Goal: Transaction & Acquisition: Purchase product/service

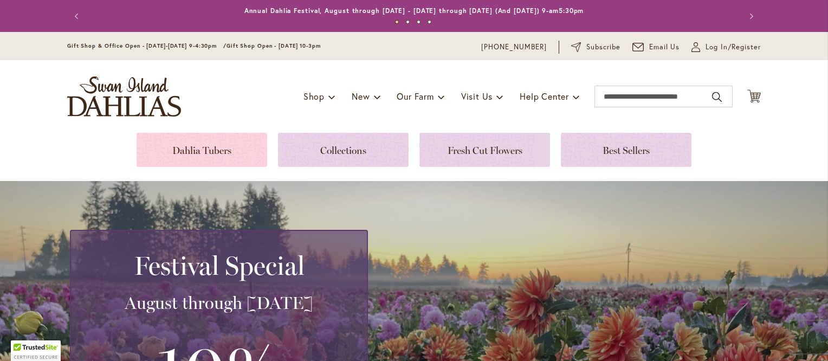
click at [204, 151] on link at bounding box center [202, 150] width 131 height 34
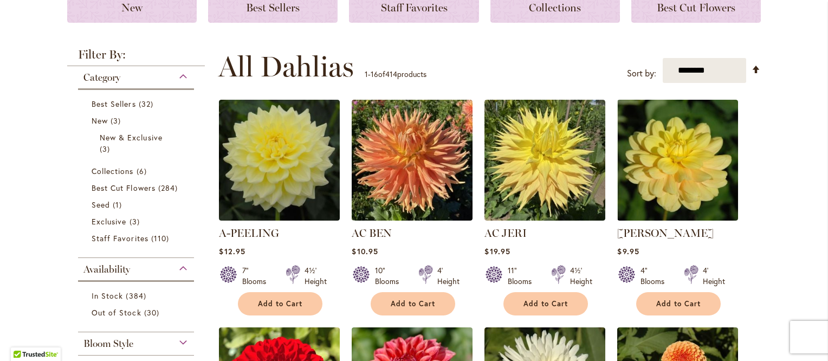
scroll to position [182, 0]
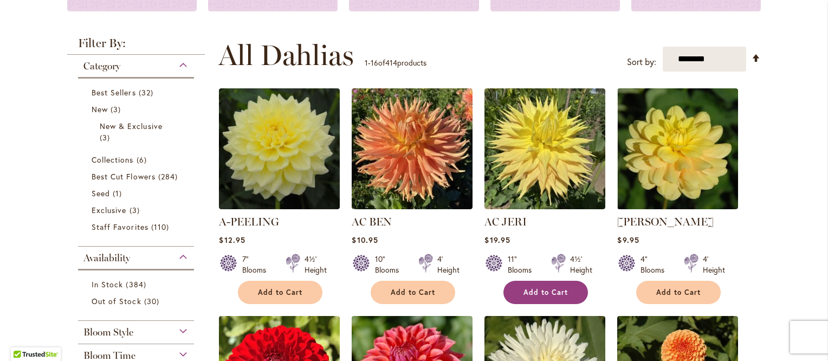
click at [541, 294] on span "Add to Cart" at bounding box center [546, 292] width 44 height 9
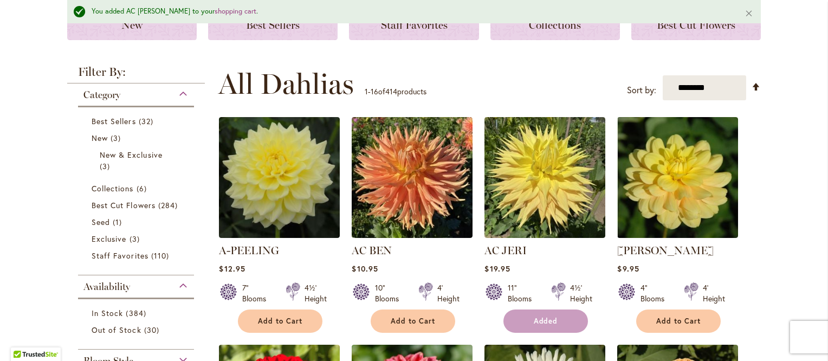
scroll to position [210, 0]
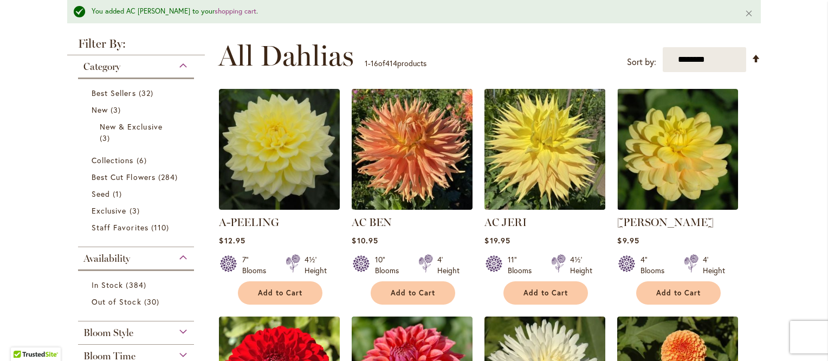
click at [539, 144] on img at bounding box center [545, 149] width 127 height 127
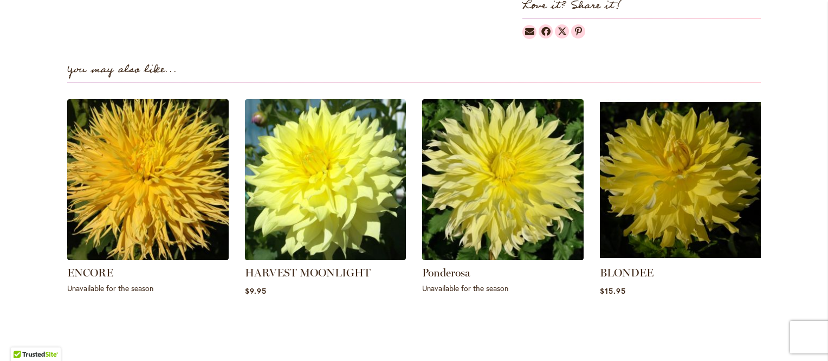
scroll to position [706, 0]
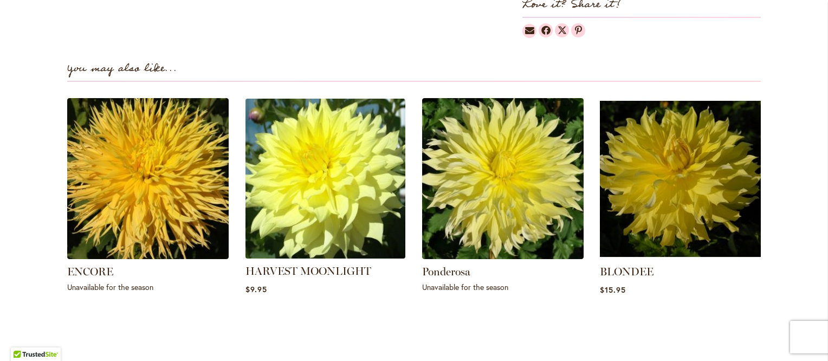
click at [316, 169] on img at bounding box center [325, 178] width 168 height 168
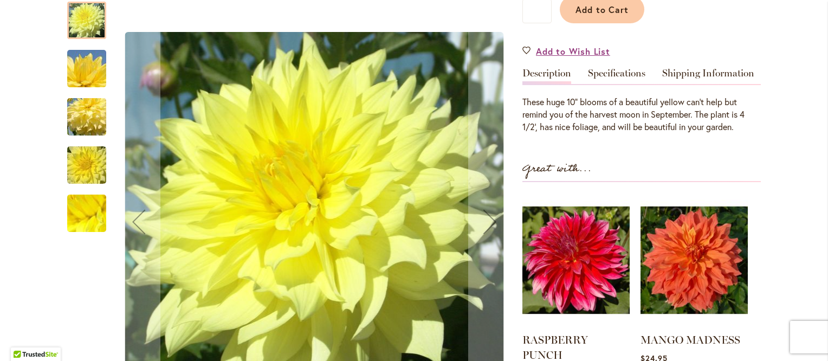
scroll to position [329, 0]
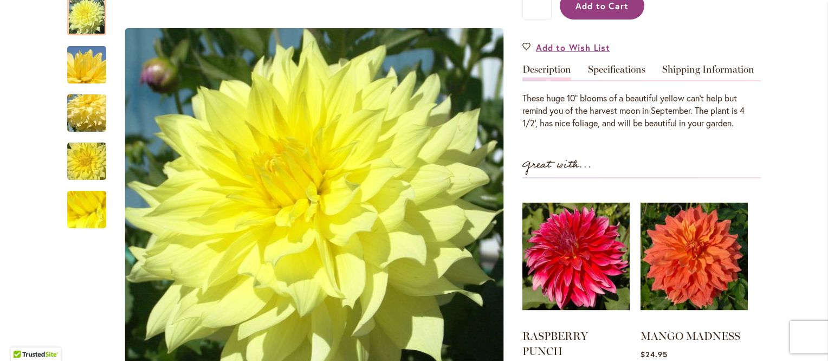
click at [593, 8] on span "Add to Cart" at bounding box center [603, 5] width 54 height 11
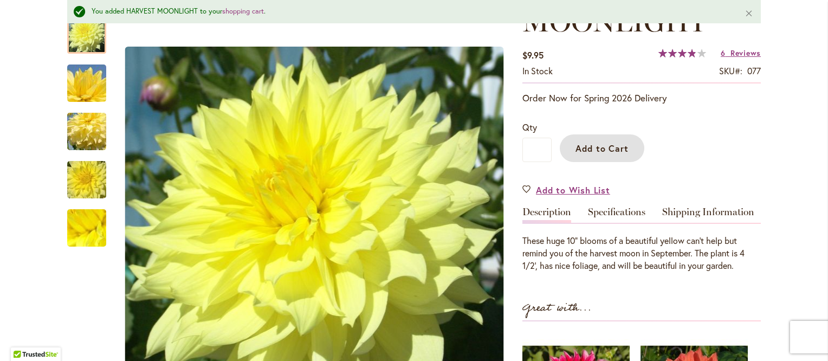
scroll to position [0, 0]
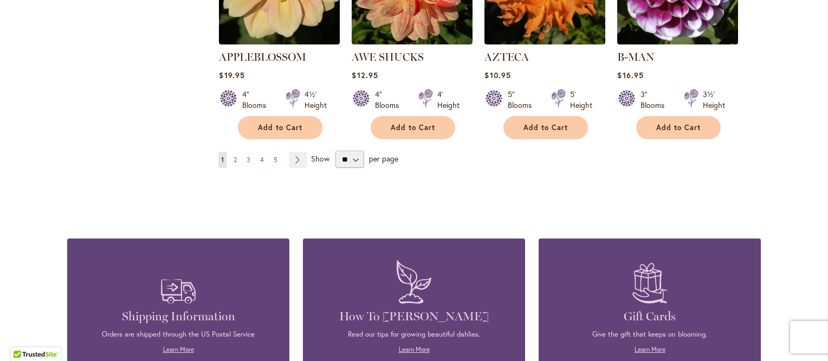
scroll to position [1024, 0]
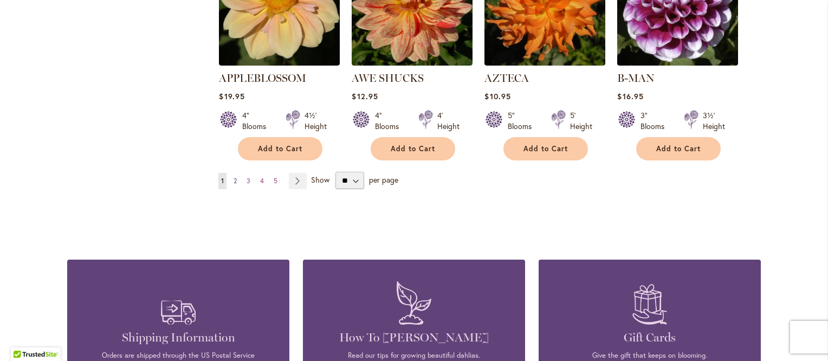
click at [234, 177] on span "2" at bounding box center [235, 181] width 3 height 8
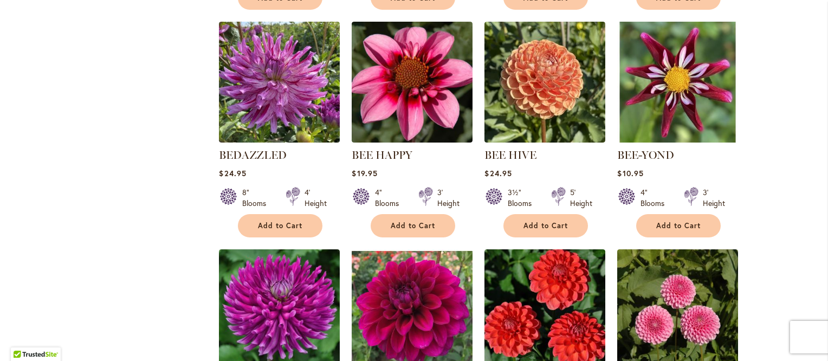
scroll to position [703, 0]
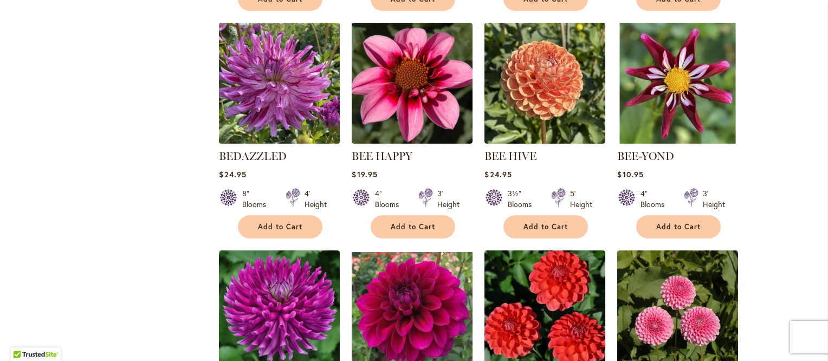
click at [267, 86] on img at bounding box center [279, 83] width 127 height 127
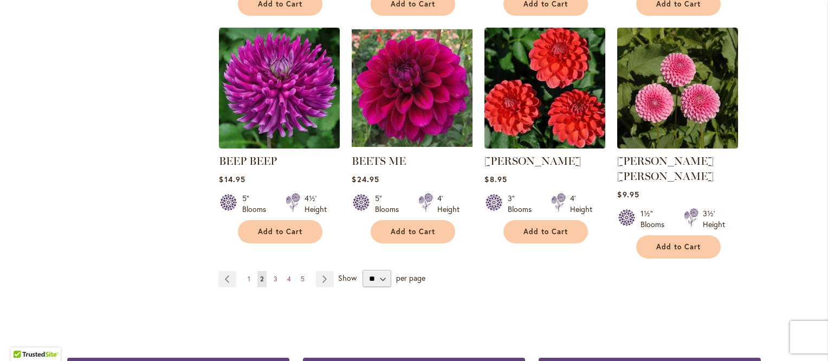
scroll to position [931, 0]
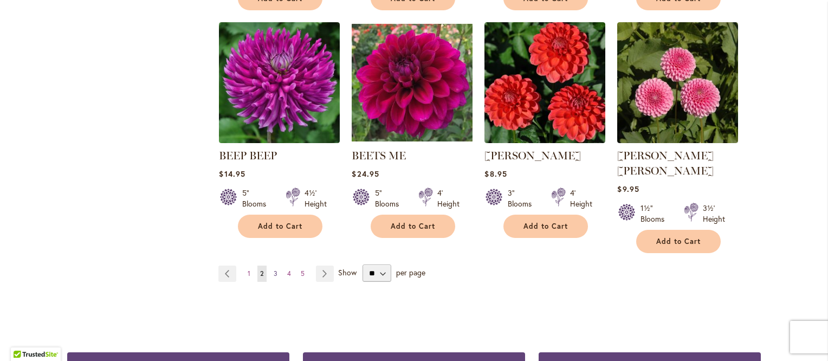
click at [274, 269] on span "3" at bounding box center [276, 273] width 4 height 8
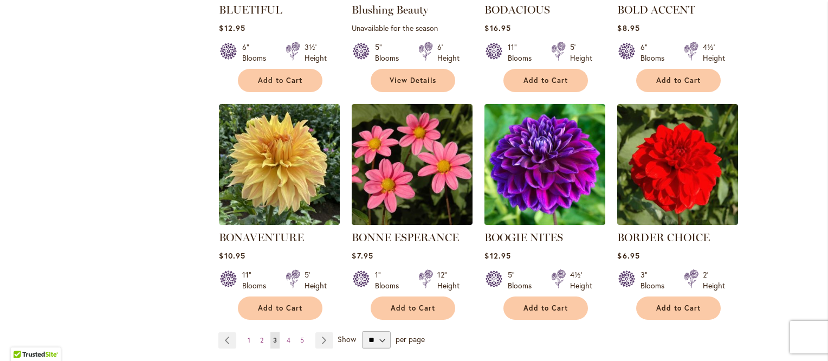
scroll to position [864, 0]
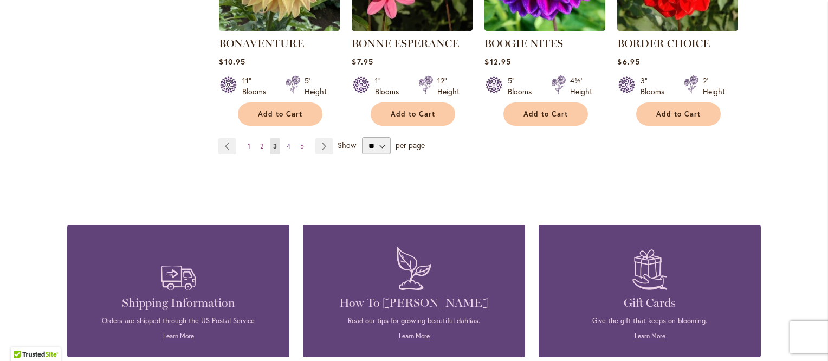
click at [287, 144] on span "4" at bounding box center [289, 146] width 4 height 8
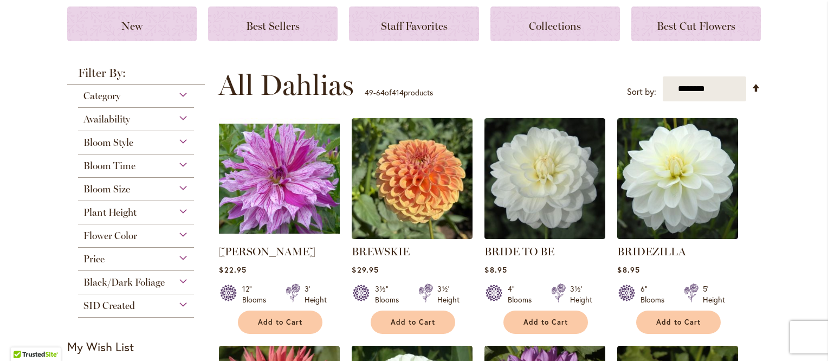
scroll to position [153, 0]
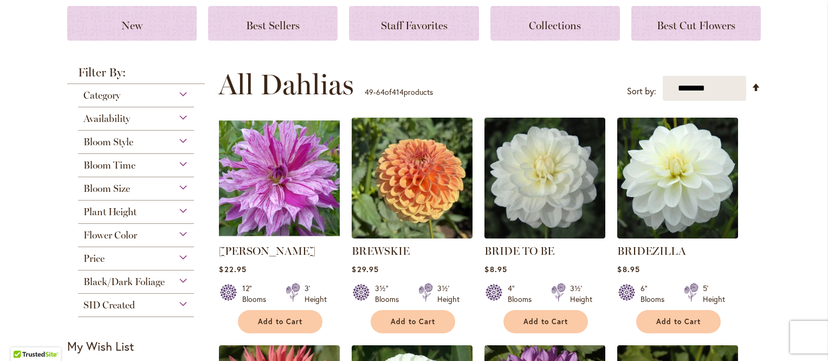
click at [285, 189] on img at bounding box center [279, 178] width 127 height 127
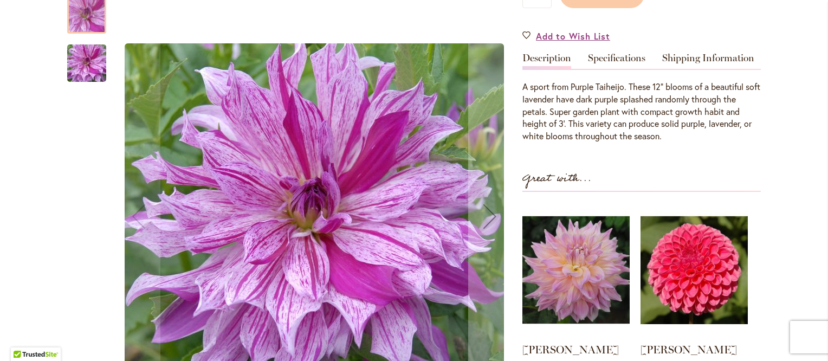
scroll to position [308, 0]
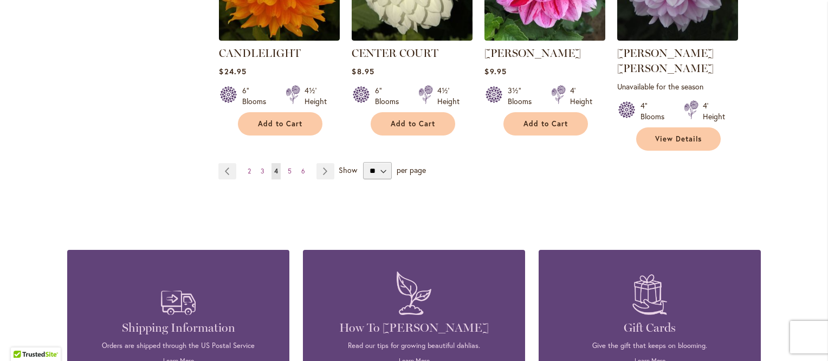
scroll to position [1062, 0]
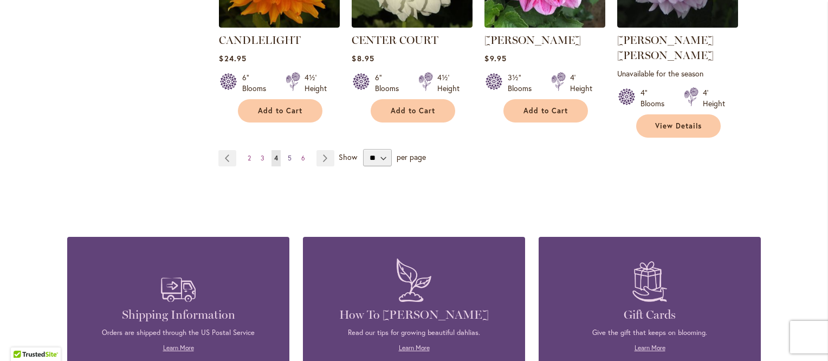
click at [288, 154] on span "5" at bounding box center [290, 158] width 4 height 8
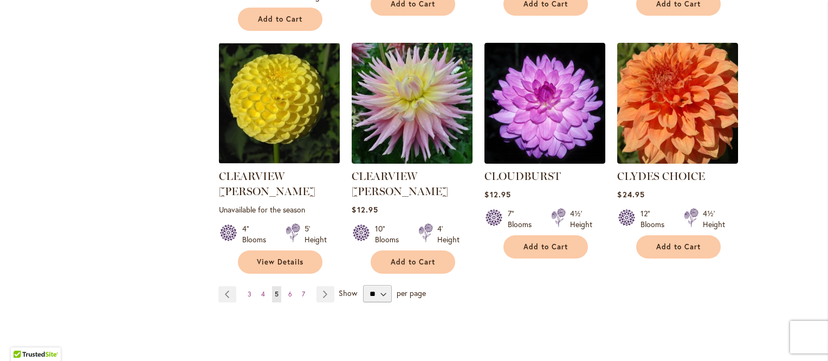
scroll to position [943, 0]
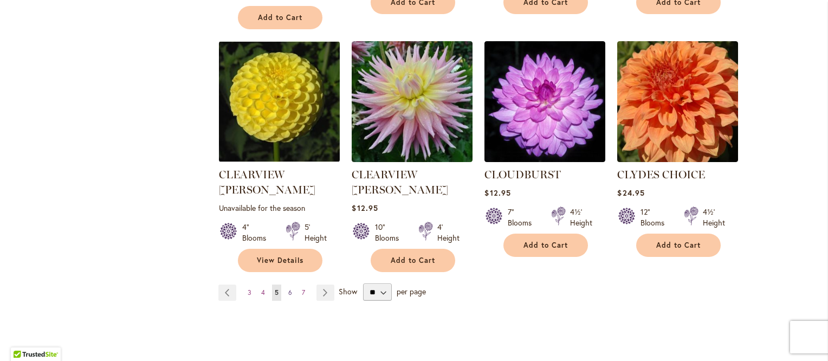
click at [288, 288] on span "6" at bounding box center [290, 292] width 4 height 8
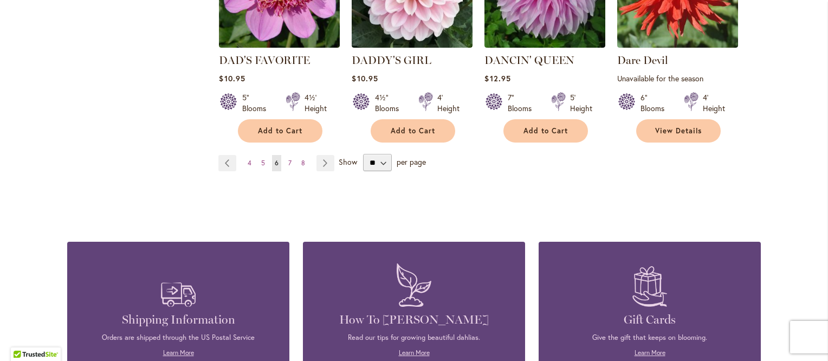
scroll to position [1056, 0]
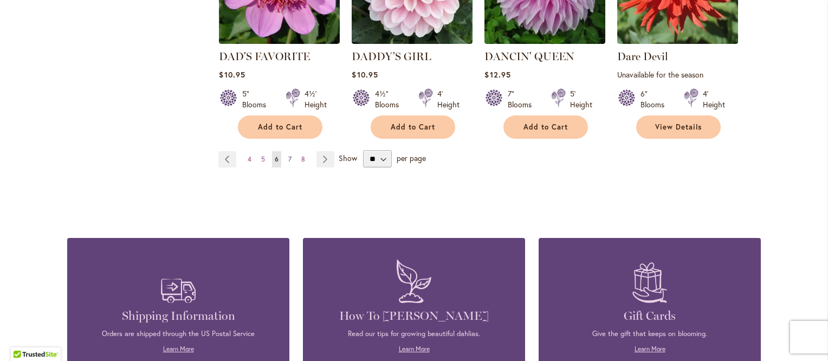
click at [288, 159] on span "7" at bounding box center [289, 159] width 3 height 8
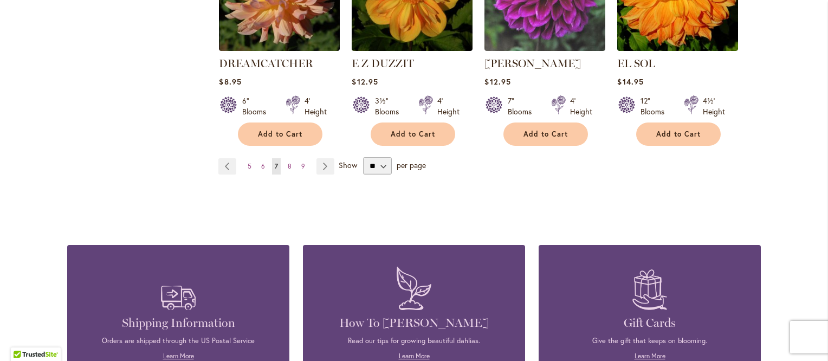
scroll to position [1055, 0]
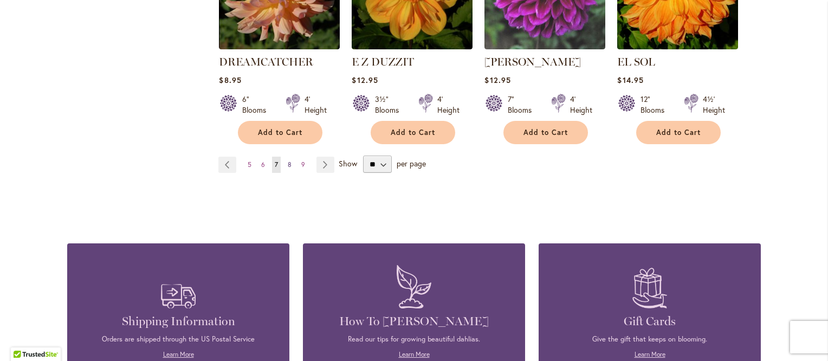
click at [288, 160] on span "8" at bounding box center [290, 164] width 4 height 8
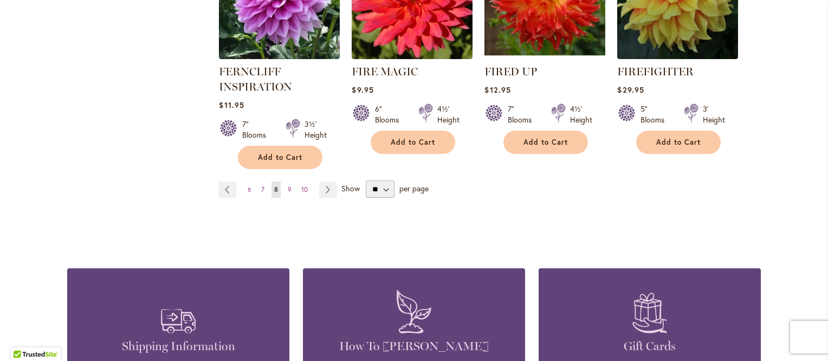
scroll to position [1043, 0]
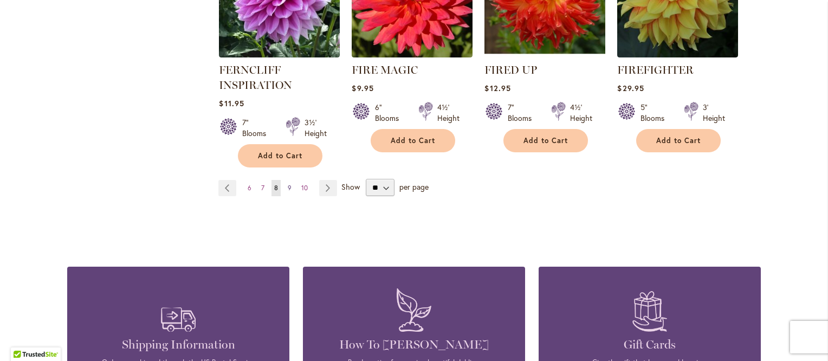
click at [288, 184] on span "9" at bounding box center [290, 188] width 4 height 8
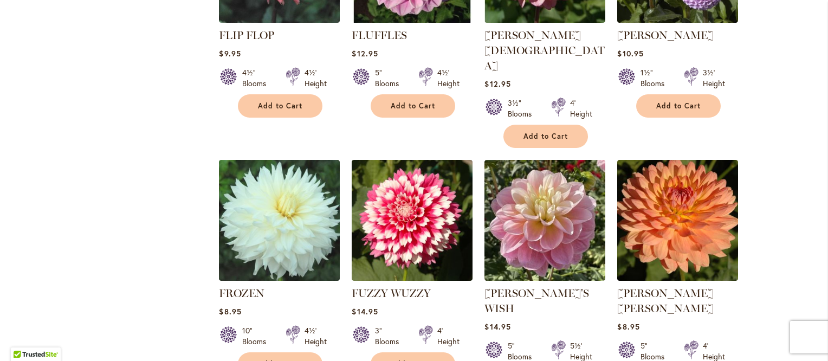
scroll to position [598, 0]
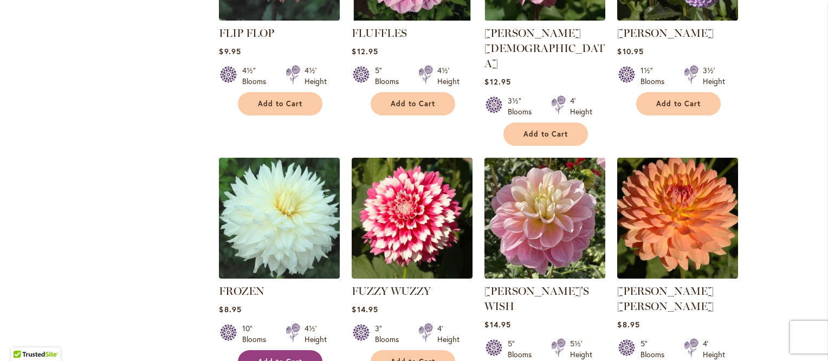
click at [272, 357] on span "Add to Cart" at bounding box center [280, 361] width 44 height 9
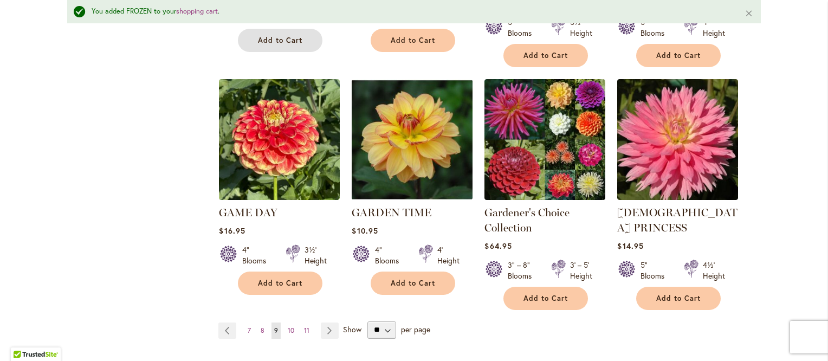
scroll to position [949, 0]
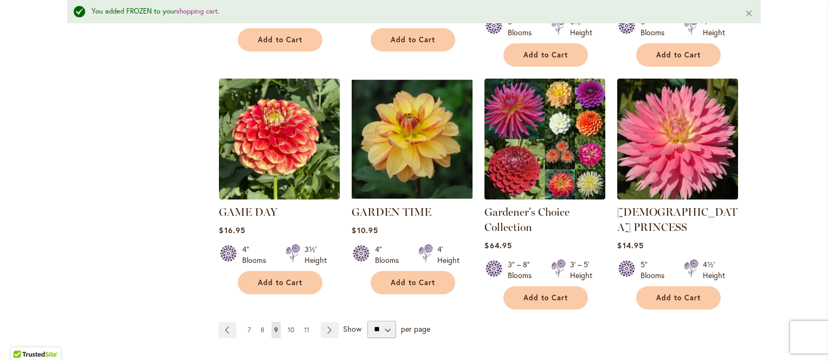
click at [288, 326] on span "10" at bounding box center [291, 330] width 7 height 8
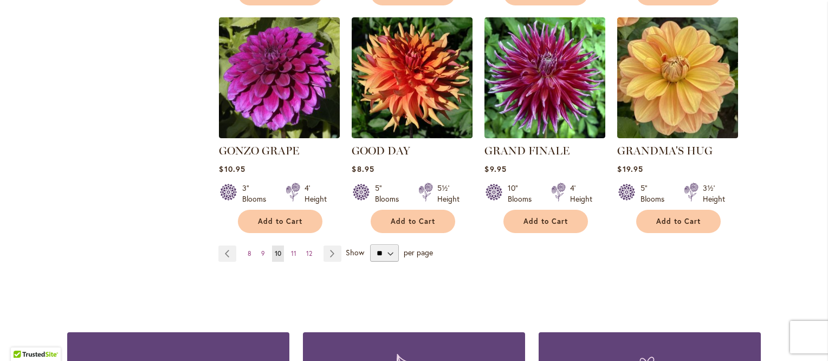
scroll to position [960, 0]
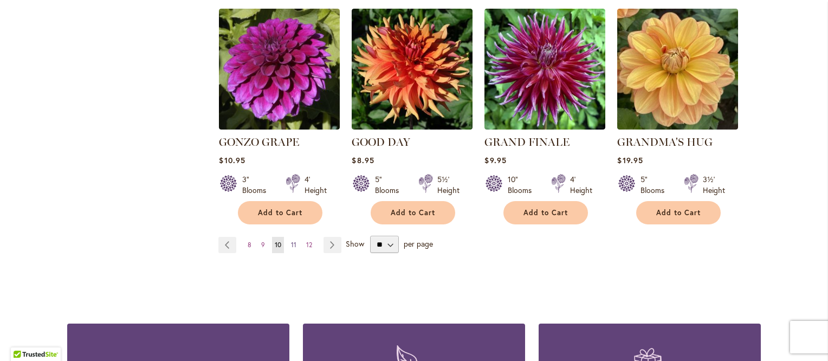
click at [291, 241] on span "11" at bounding box center [293, 245] width 5 height 8
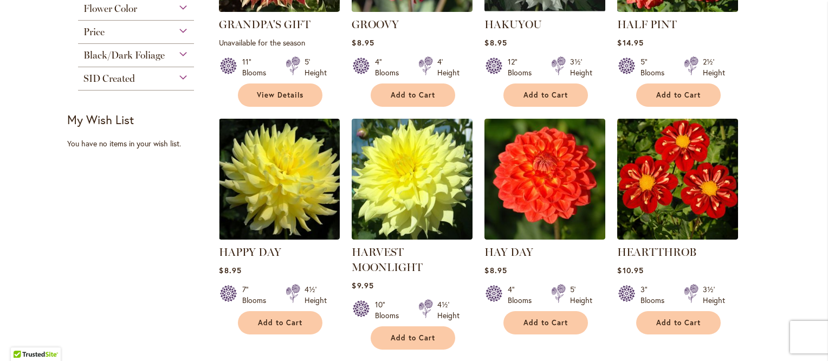
scroll to position [383, 0]
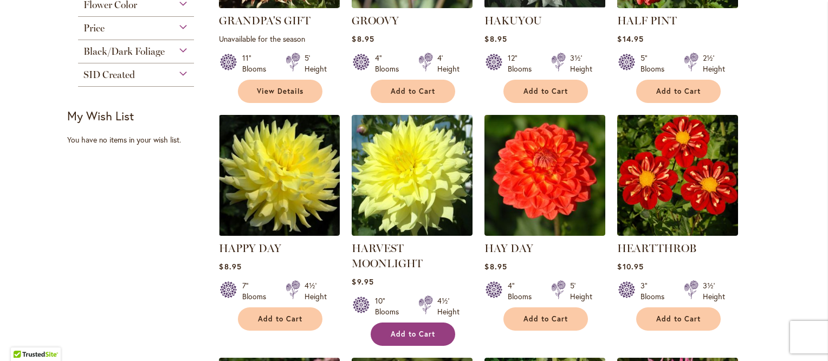
click at [403, 333] on span "Add to Cart" at bounding box center [413, 334] width 44 height 9
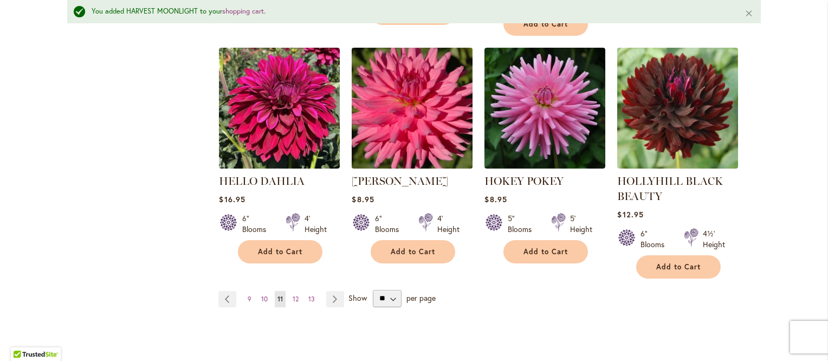
scroll to position [978, 0]
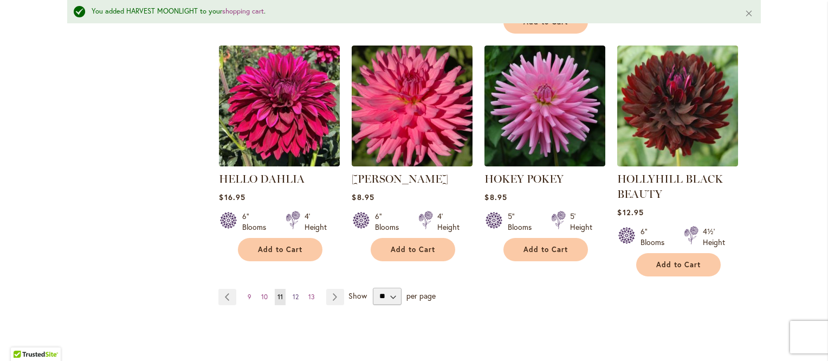
click at [293, 296] on span "12" at bounding box center [296, 297] width 6 height 8
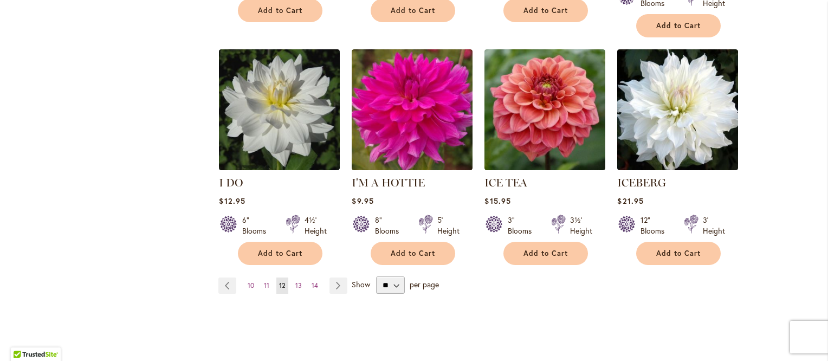
scroll to position [920, 0]
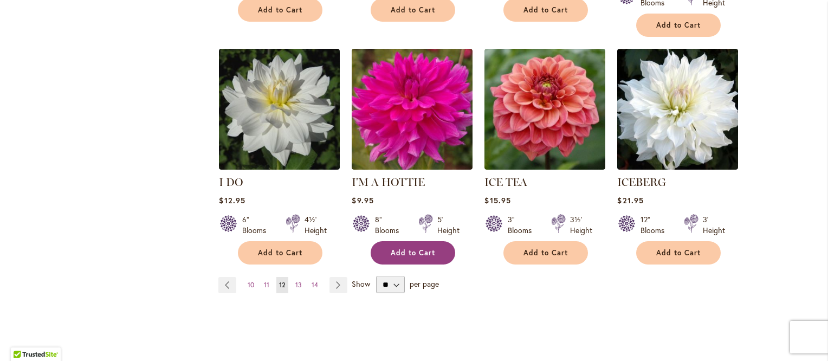
click at [401, 248] on span "Add to Cart" at bounding box center [413, 252] width 44 height 9
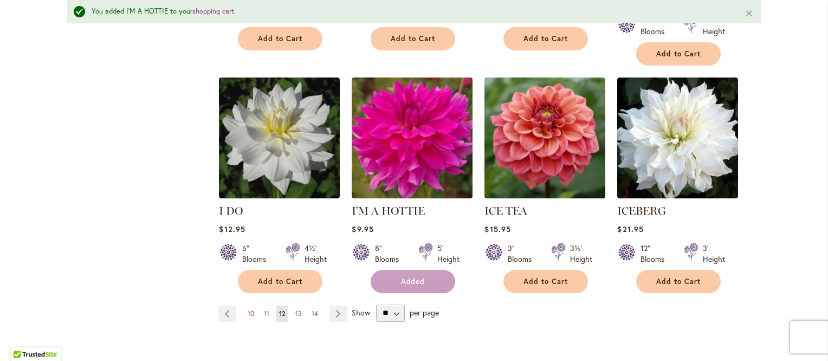
scroll to position [949, 0]
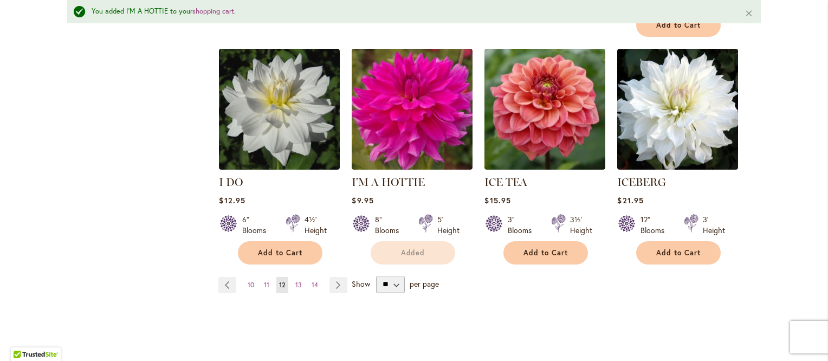
click at [295, 281] on span "13" at bounding box center [298, 285] width 7 height 8
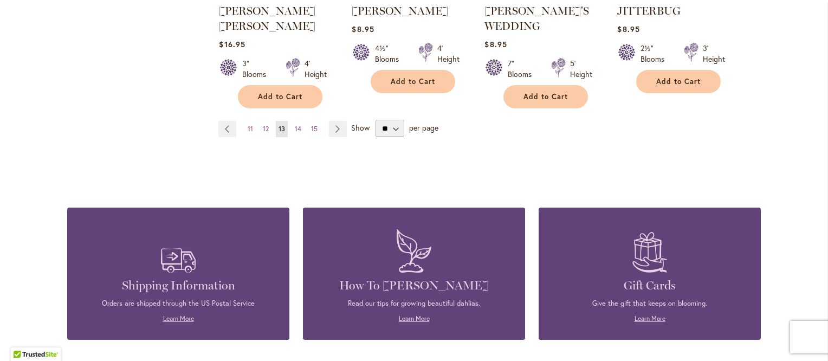
scroll to position [1110, 0]
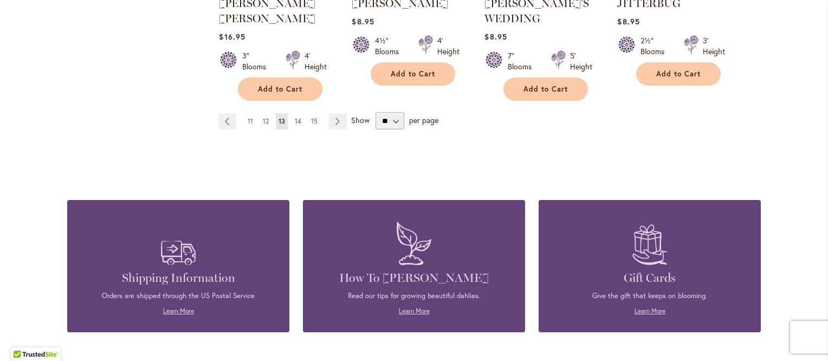
click at [295, 117] on span "14" at bounding box center [298, 121] width 7 height 8
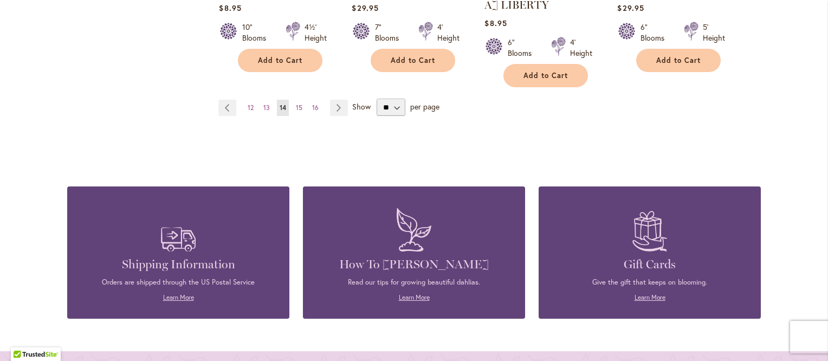
scroll to position [1098, 0]
click at [296, 103] on span "15" at bounding box center [299, 107] width 7 height 8
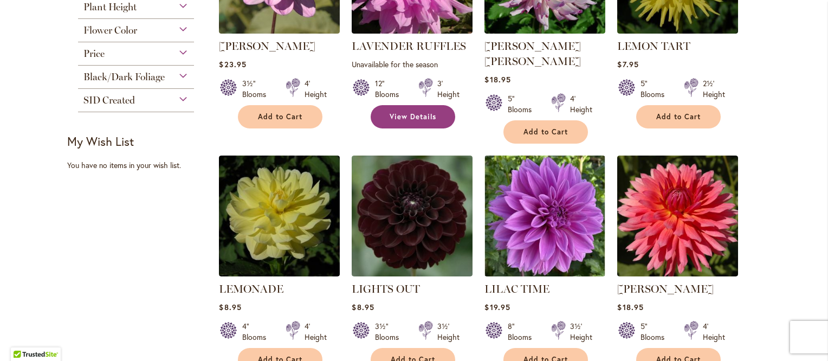
scroll to position [359, 0]
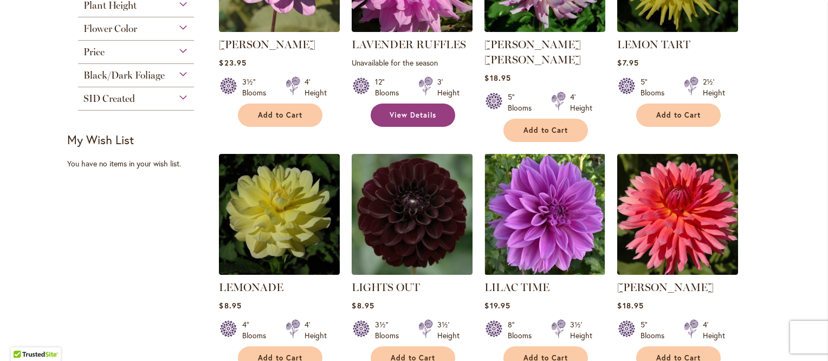
click at [410, 112] on span "View Details" at bounding box center [413, 115] width 47 height 9
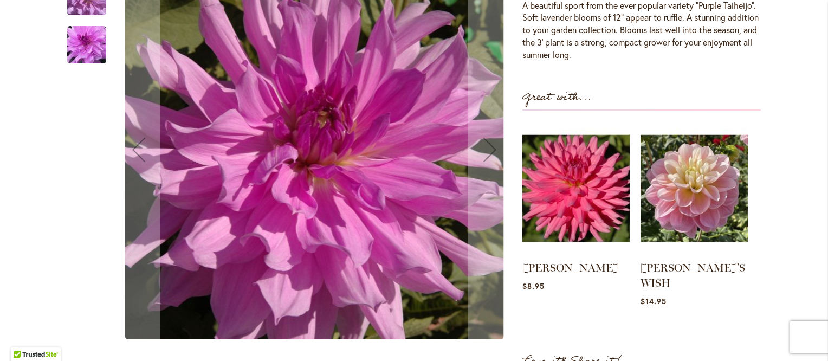
scroll to position [362, 0]
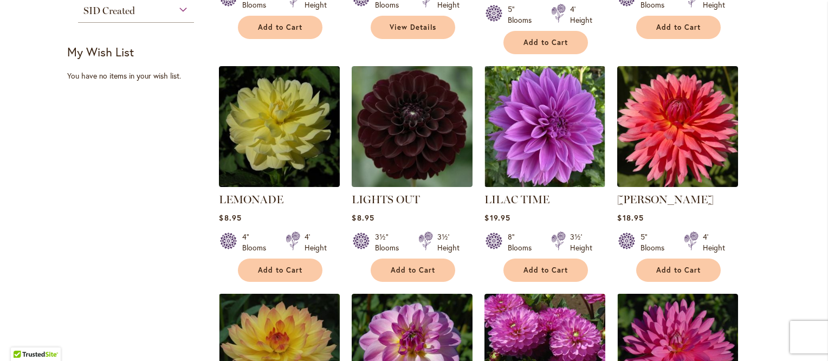
scroll to position [450, 0]
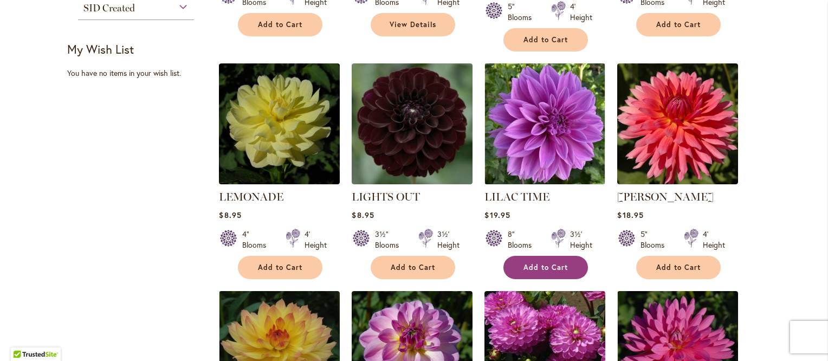
click at [545, 257] on button "Add to Cart" at bounding box center [546, 267] width 85 height 23
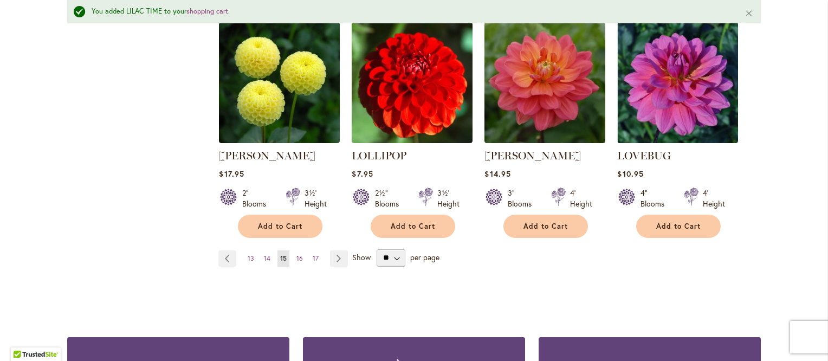
scroll to position [993, 0]
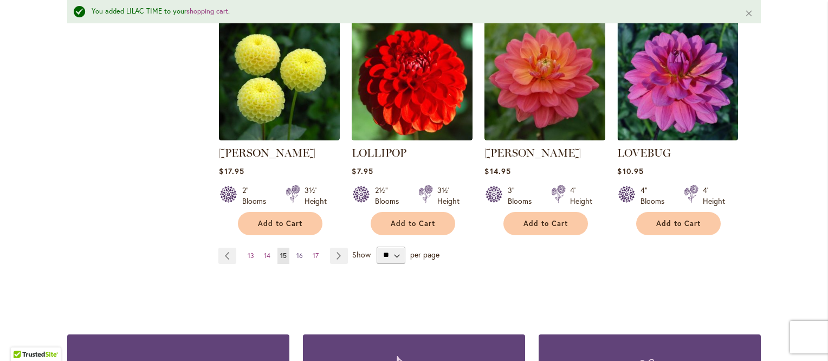
click at [297, 252] on span "16" at bounding box center [300, 256] width 7 height 8
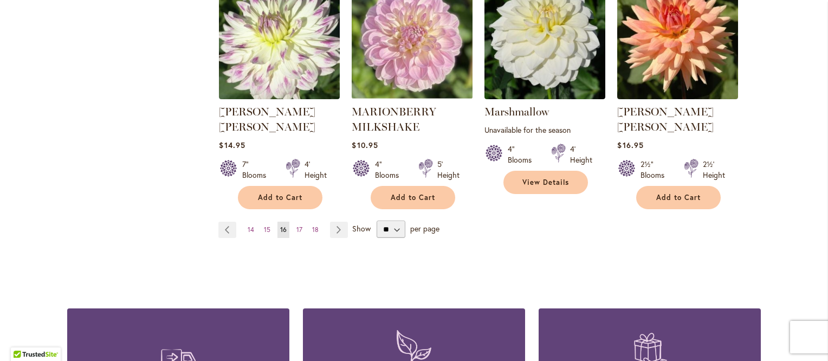
scroll to position [991, 0]
click at [299, 221] on link "Page 17" at bounding box center [299, 229] width 11 height 16
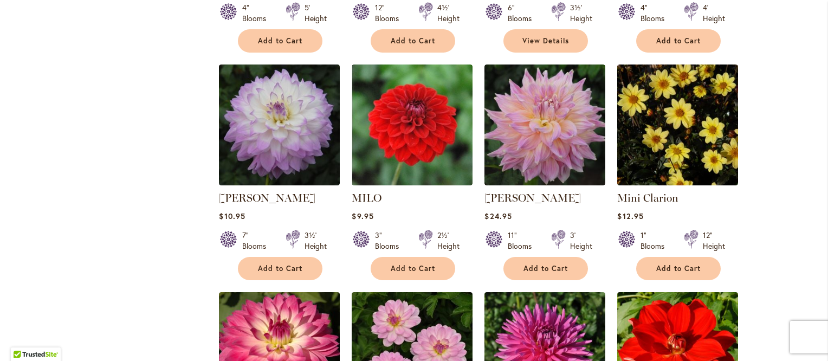
scroll to position [663, 0]
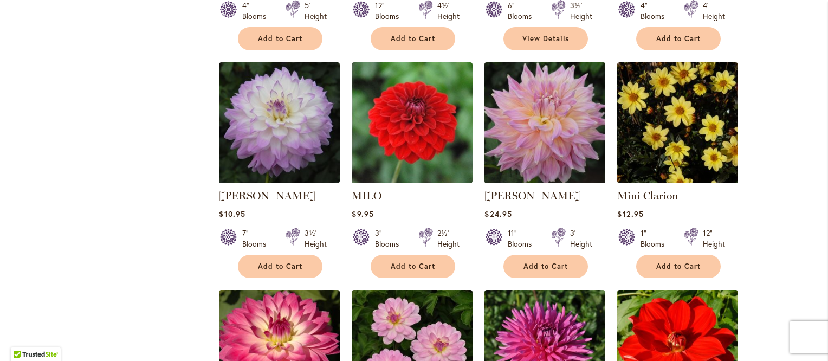
click at [543, 136] on img at bounding box center [545, 123] width 127 height 127
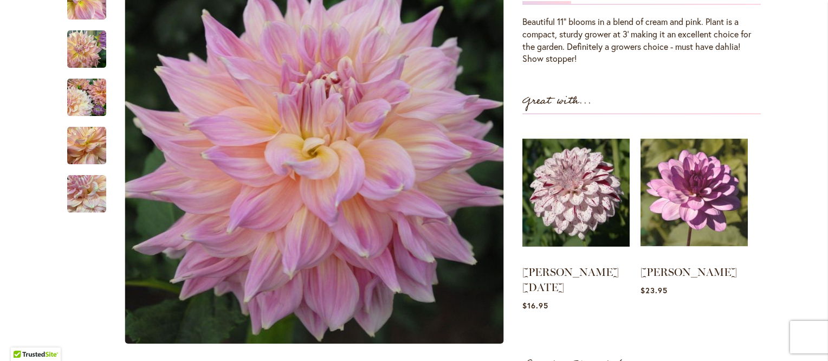
scroll to position [370, 0]
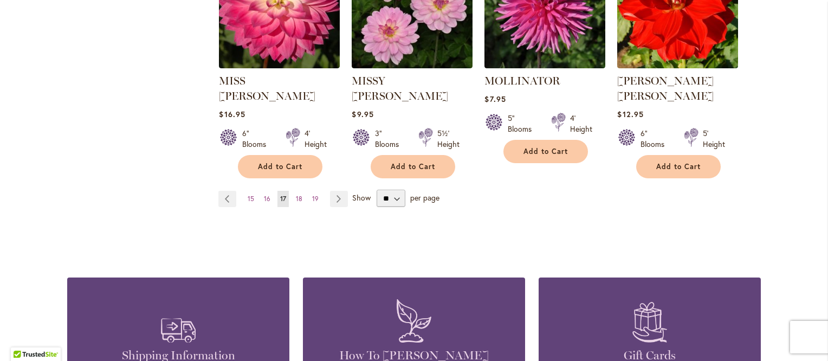
scroll to position [1008, 0]
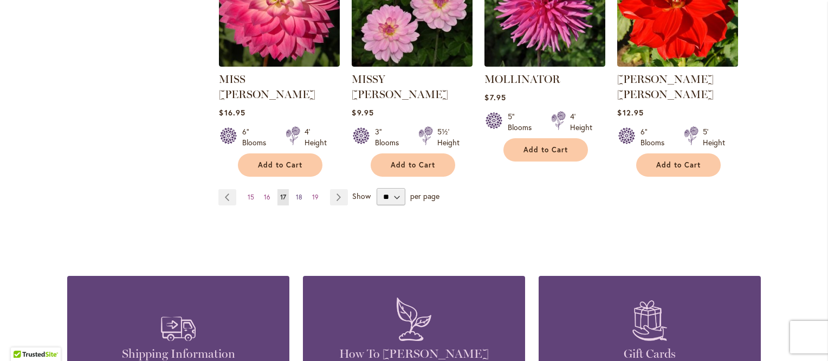
click at [296, 193] on span "18" at bounding box center [299, 197] width 7 height 8
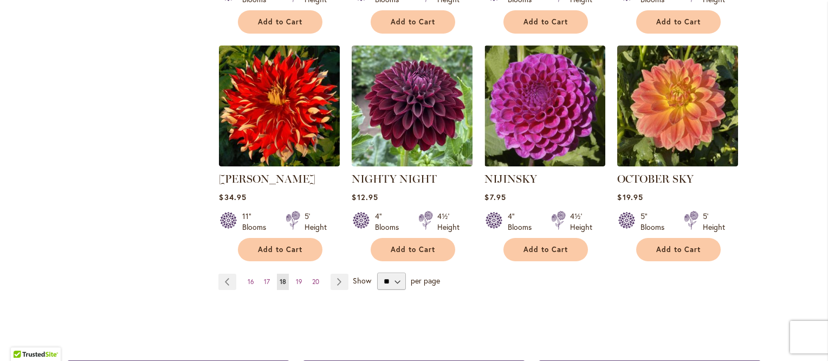
scroll to position [924, 0]
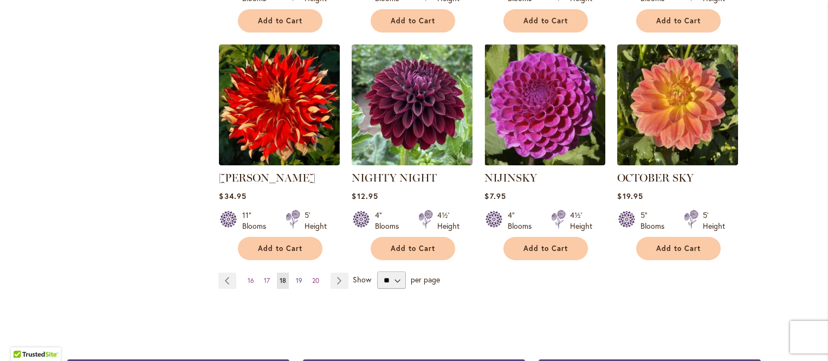
click at [296, 276] on span "19" at bounding box center [299, 280] width 7 height 8
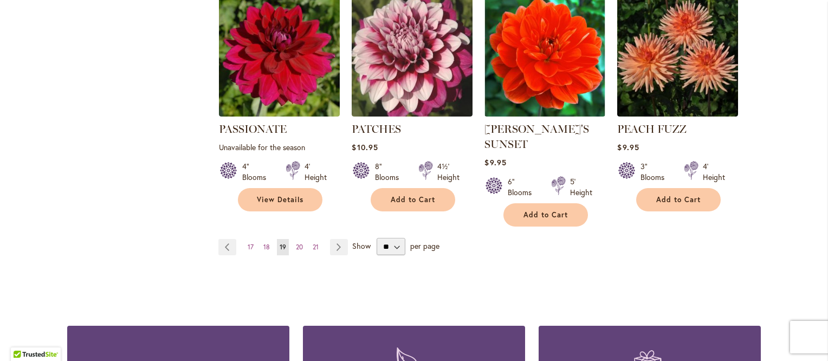
scroll to position [980, 0]
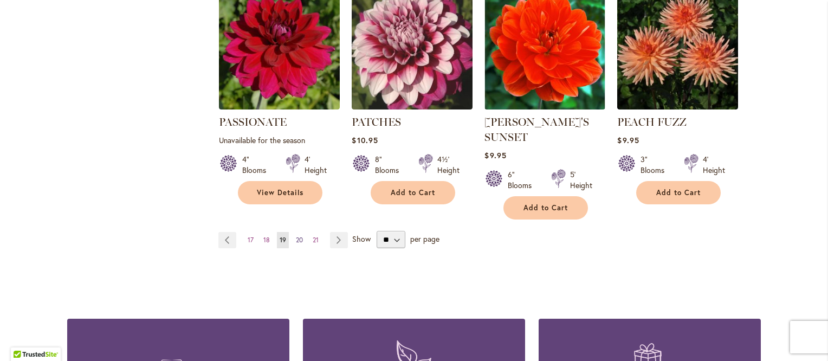
click at [297, 236] on span "20" at bounding box center [299, 240] width 7 height 8
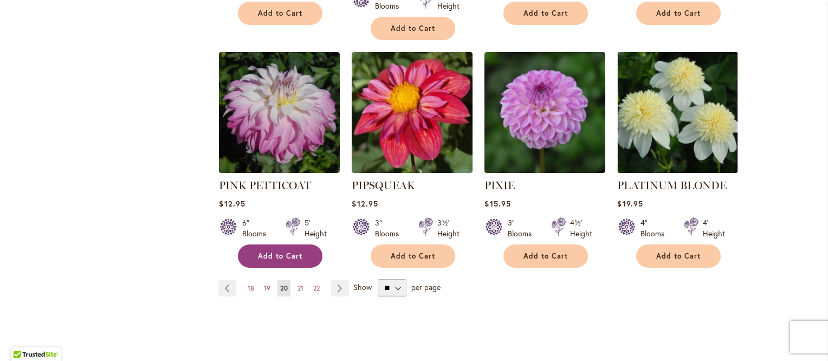
scroll to position [948, 0]
click at [298, 283] on span "21" at bounding box center [301, 287] width 6 height 8
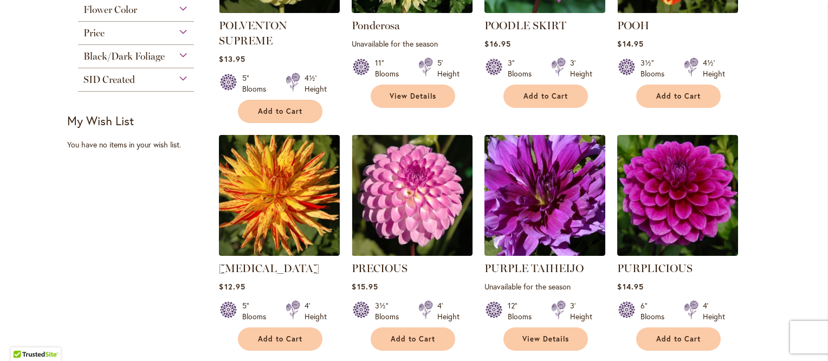
scroll to position [381, 0]
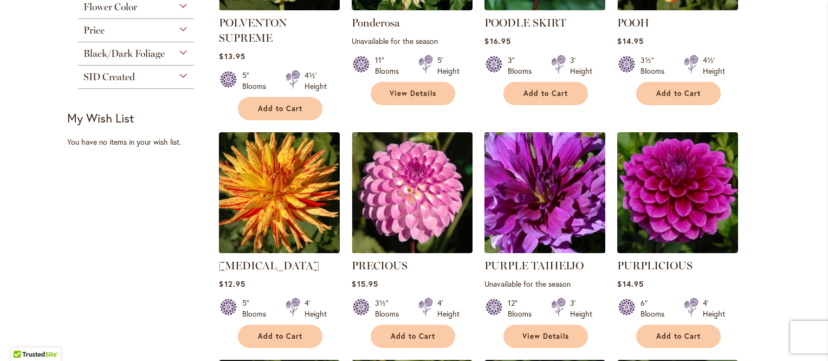
click at [530, 221] on img at bounding box center [545, 193] width 127 height 127
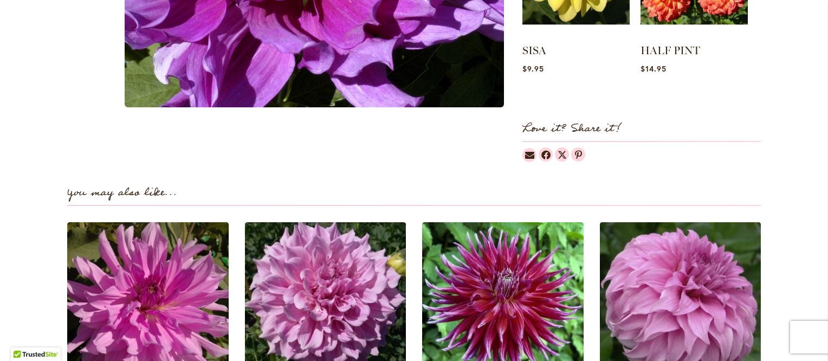
scroll to position [569, 0]
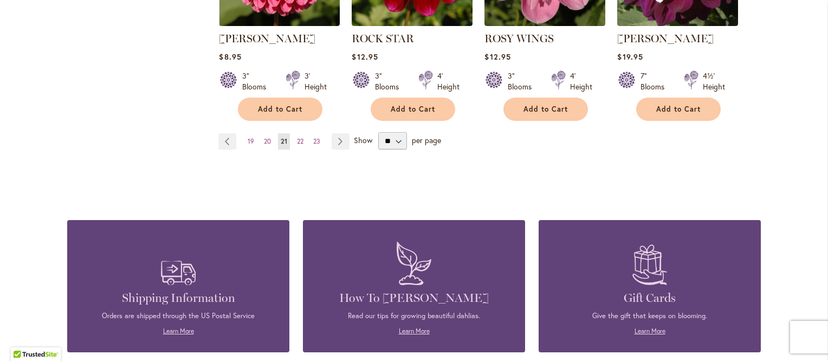
scroll to position [1072, 0]
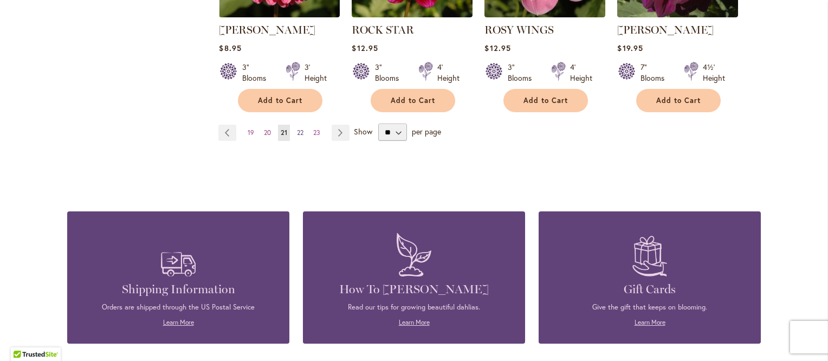
click at [299, 133] on span "22" at bounding box center [300, 132] width 7 height 8
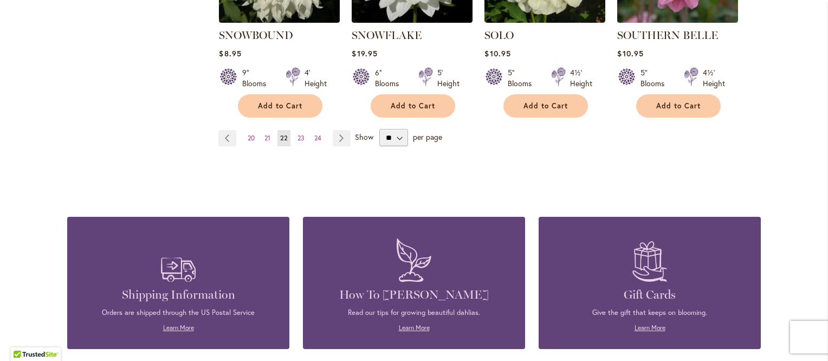
scroll to position [1067, 0]
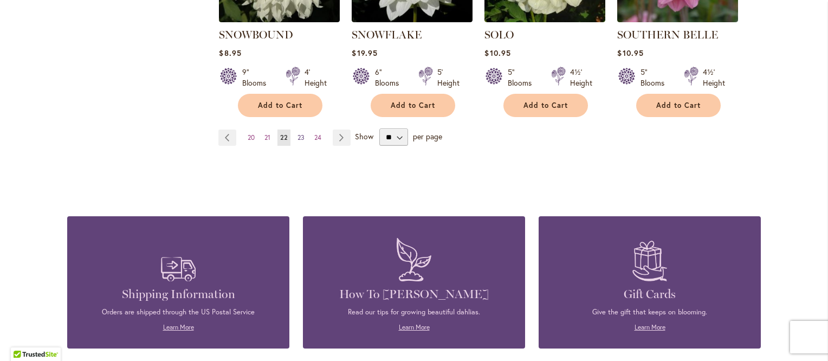
click at [298, 133] on span "23" at bounding box center [301, 137] width 7 height 8
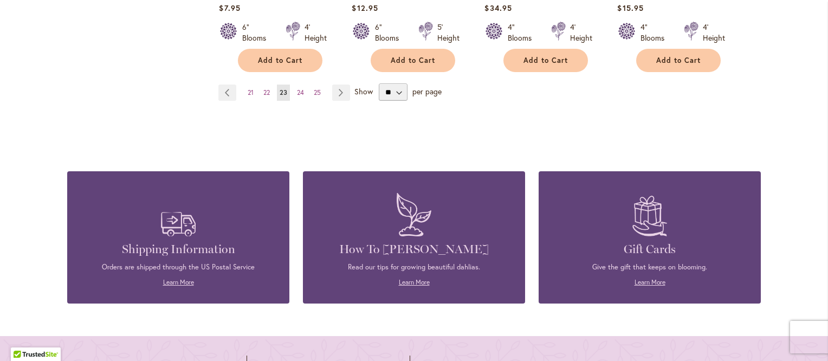
scroll to position [1123, 0]
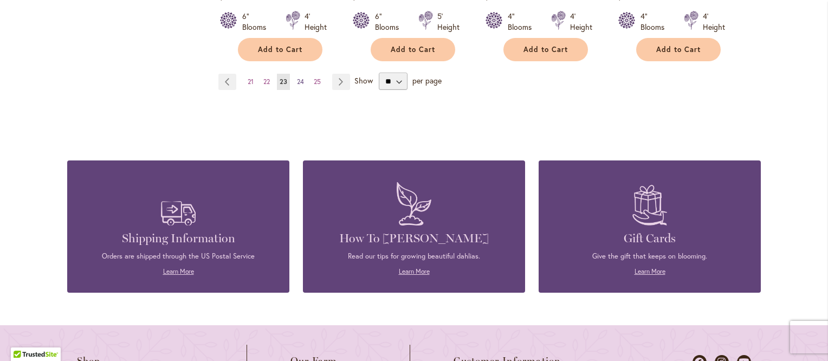
click at [297, 80] on span "24" at bounding box center [300, 82] width 7 height 8
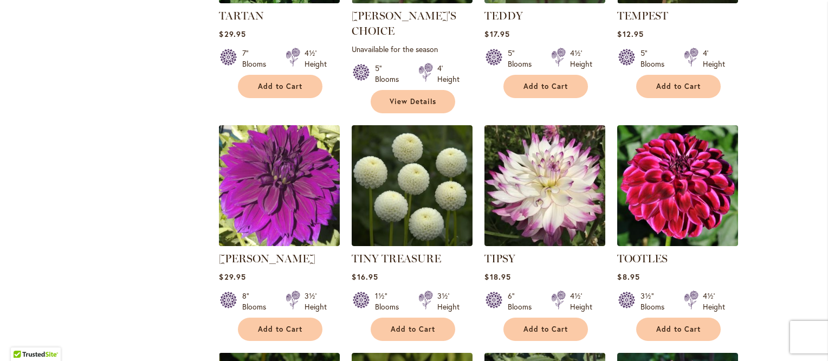
scroll to position [624, 0]
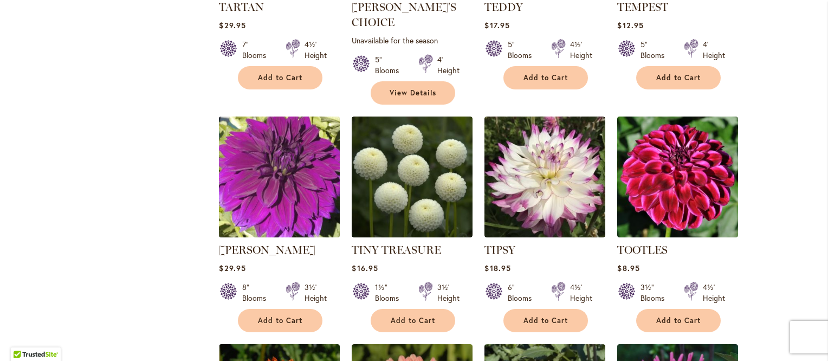
click at [262, 158] on img at bounding box center [279, 177] width 127 height 127
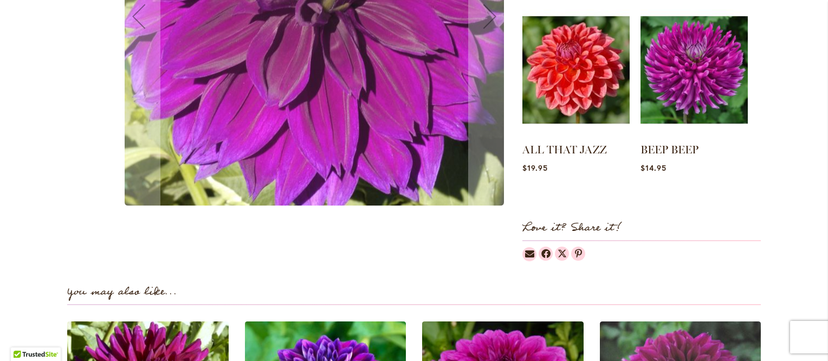
scroll to position [485, 0]
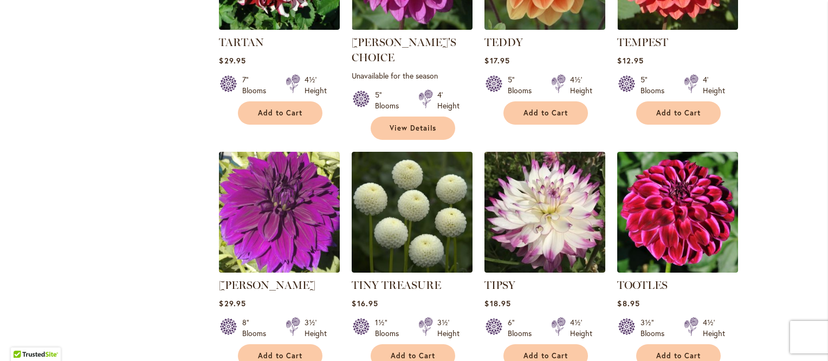
scroll to position [593, 0]
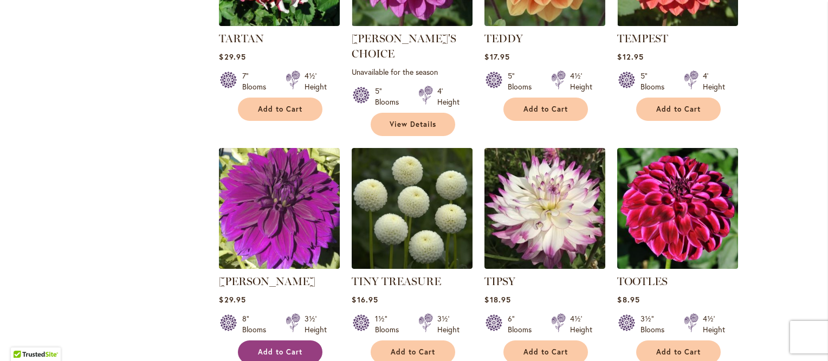
click at [275, 347] on span "Add to Cart" at bounding box center [280, 351] width 44 height 9
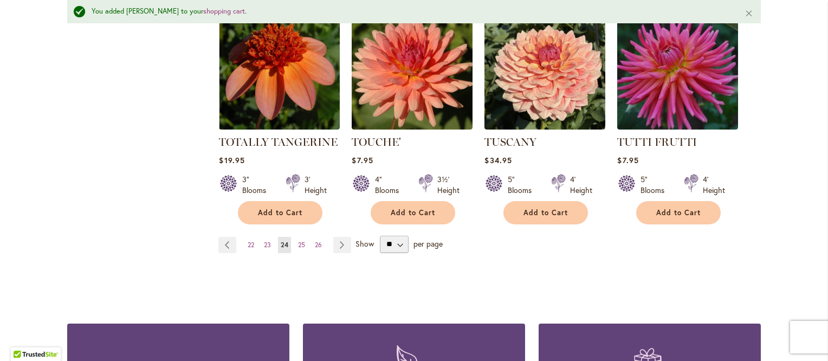
scroll to position [989, 0]
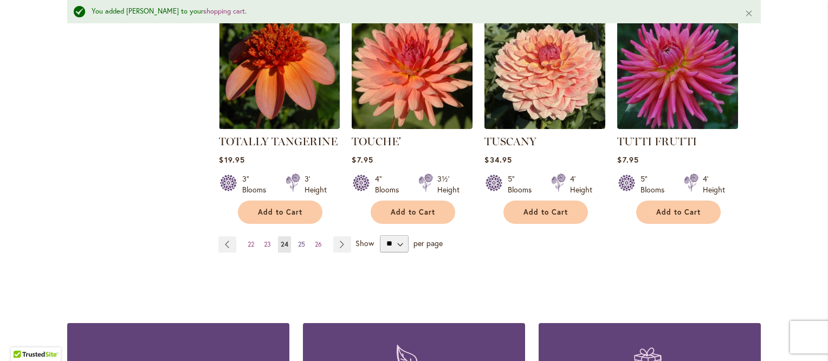
click at [298, 240] on span "25" at bounding box center [301, 244] width 7 height 8
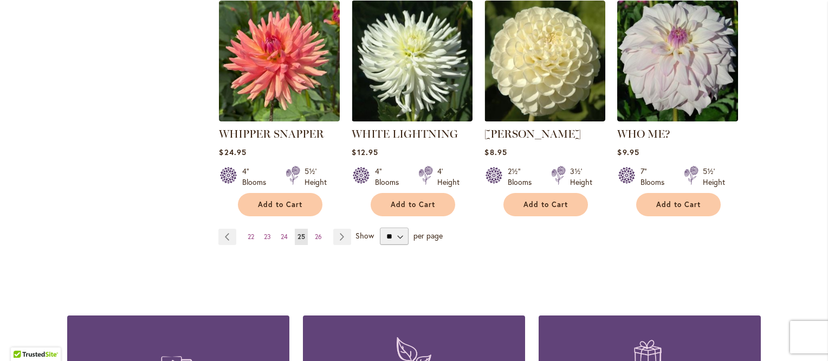
scroll to position [969, 0]
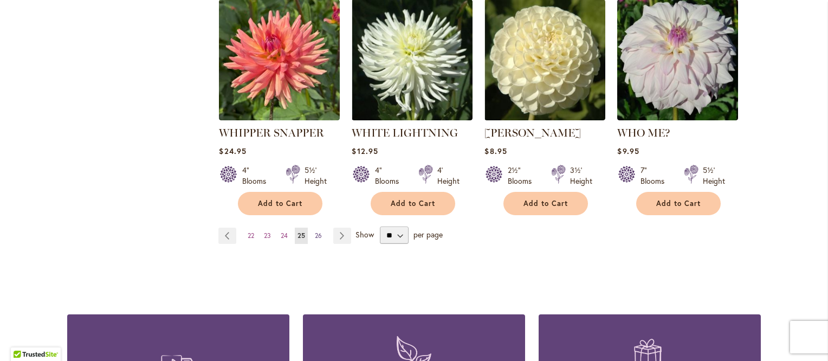
click at [315, 228] on link "Page 26" at bounding box center [318, 236] width 12 height 16
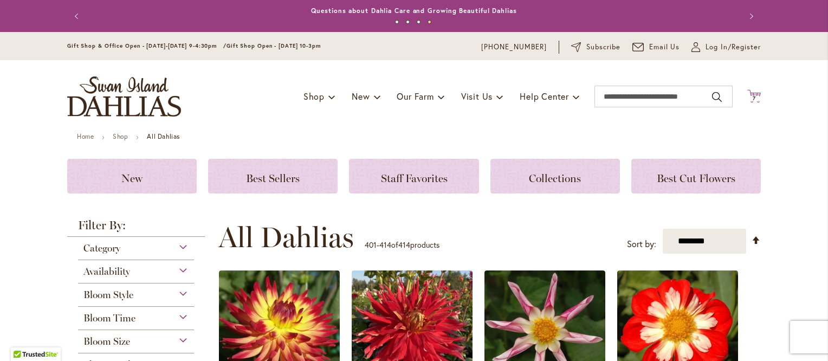
click at [753, 96] on span "7" at bounding box center [754, 98] width 3 height 7
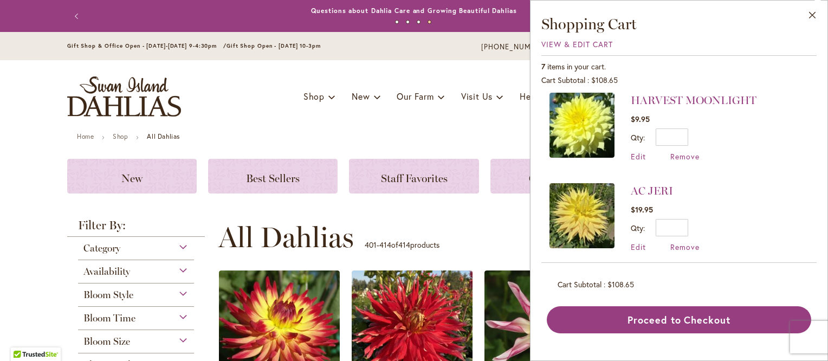
scroll to position [375, 0]
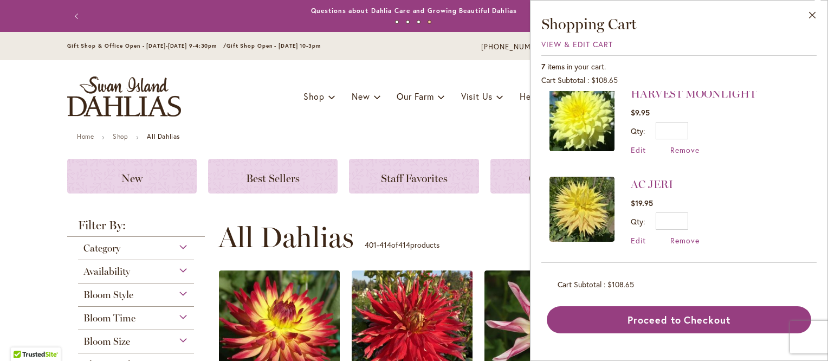
click at [573, 119] on img at bounding box center [582, 118] width 65 height 65
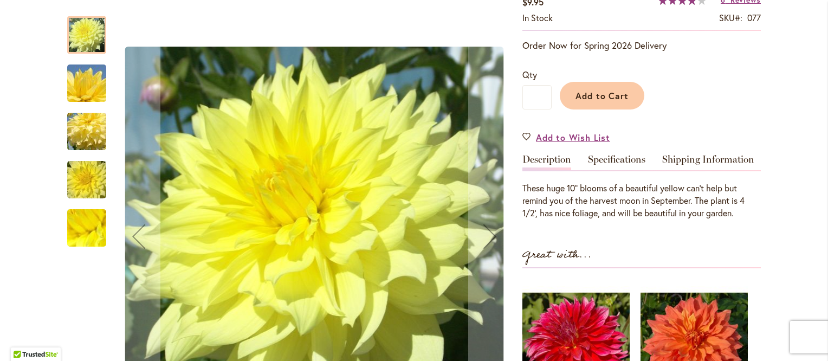
scroll to position [231, 0]
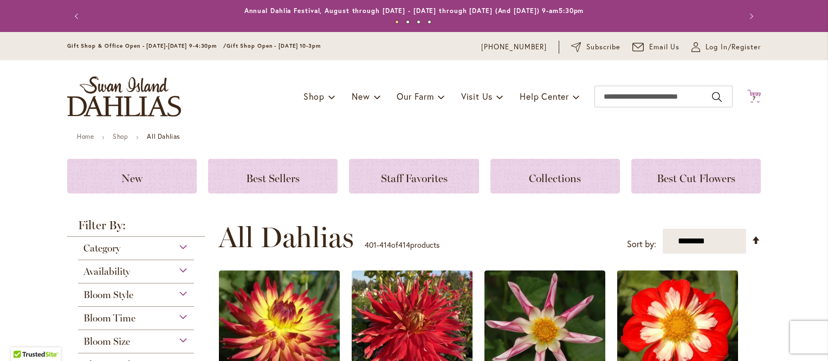
click at [748, 94] on icon "Cart .cls-1 { fill: #231f20; }" at bounding box center [755, 96] width 14 height 14
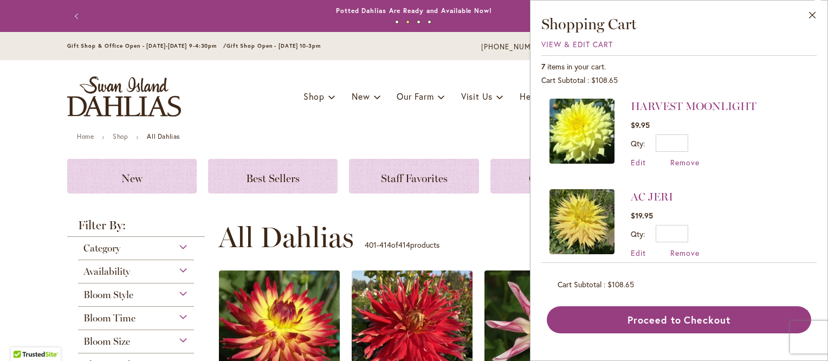
scroll to position [375, 0]
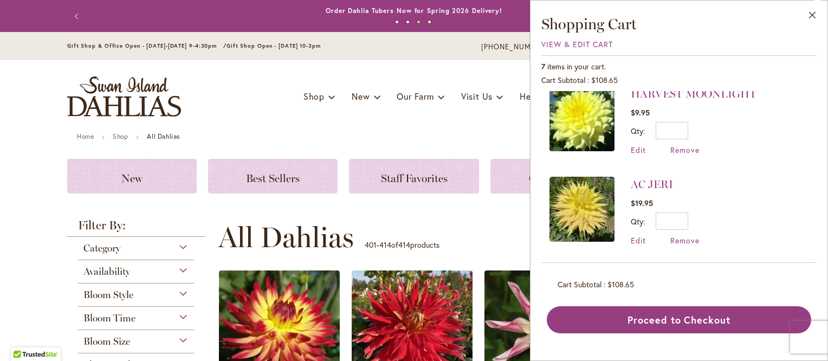
click at [577, 208] on img at bounding box center [582, 209] width 65 height 65
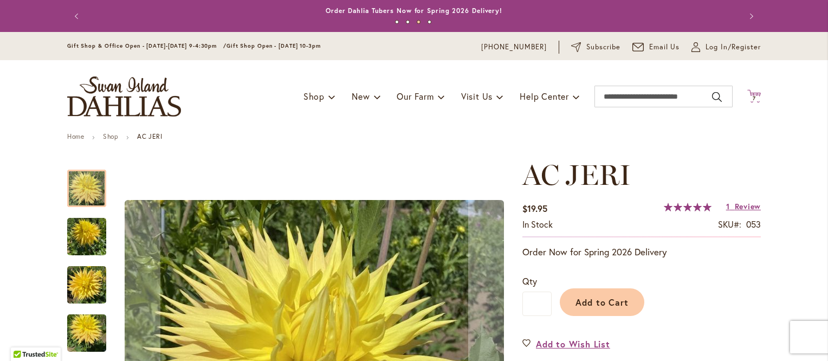
click at [753, 96] on span "7" at bounding box center [754, 98] width 3 height 7
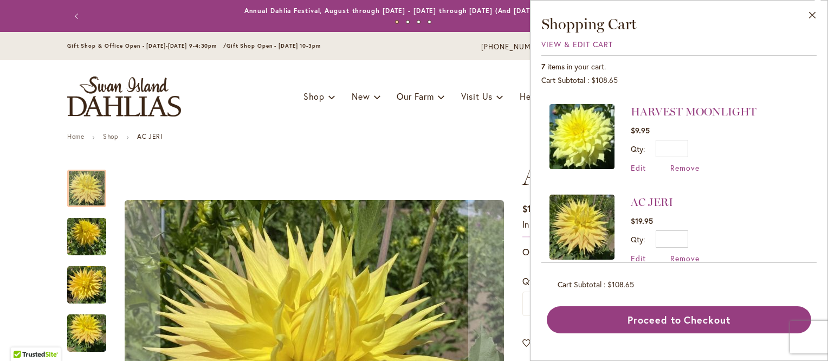
scroll to position [375, 0]
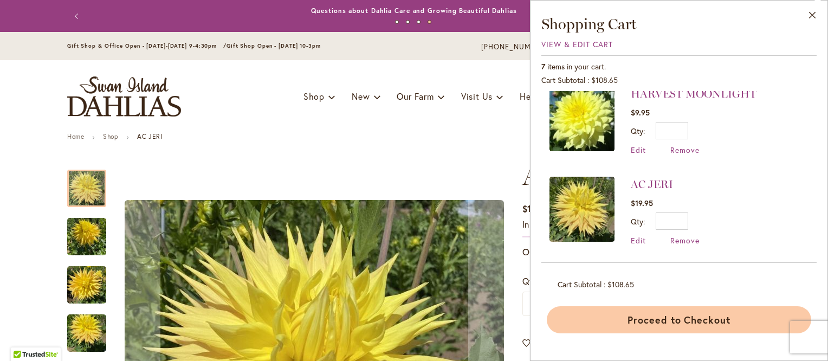
click at [674, 321] on button "Proceed to Checkout" at bounding box center [679, 319] width 265 height 27
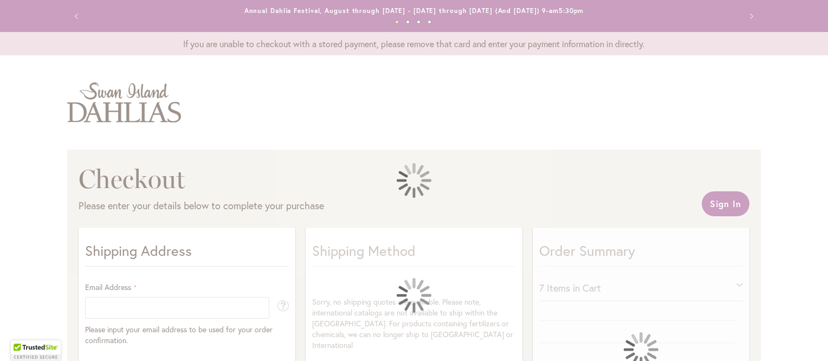
select select "**"
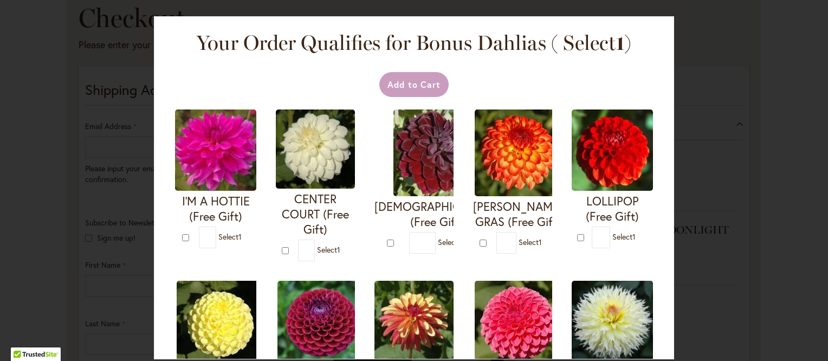
click at [230, 170] on img at bounding box center [215, 149] width 81 height 81
type input "*"
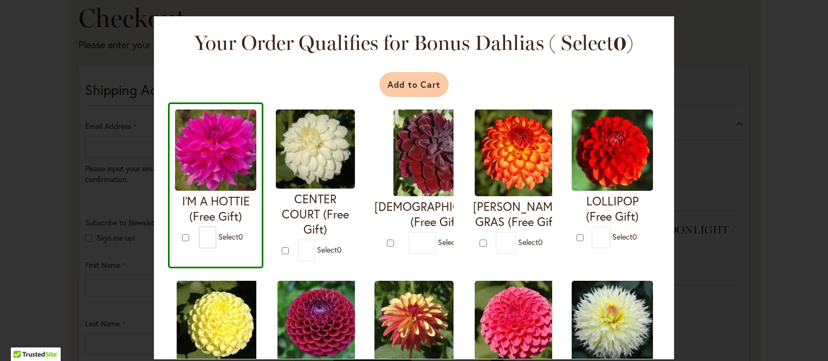
click at [416, 78] on button "Add to Cart" at bounding box center [414, 84] width 70 height 25
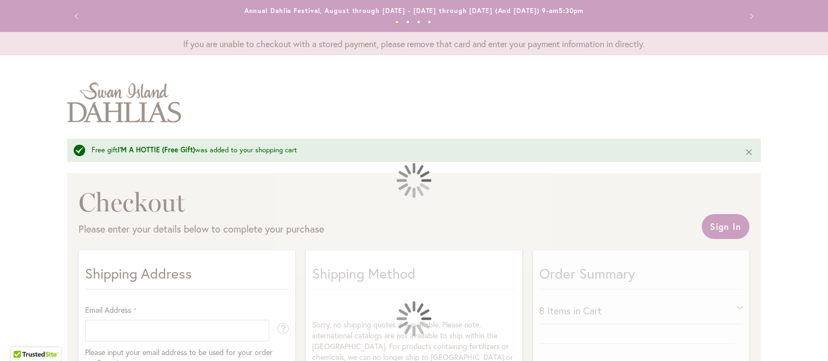
select select "**"
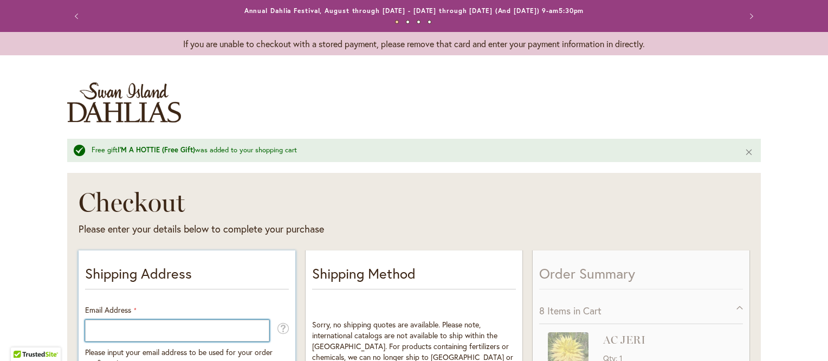
click at [140, 331] on input "Email Address" at bounding box center [177, 331] width 184 height 22
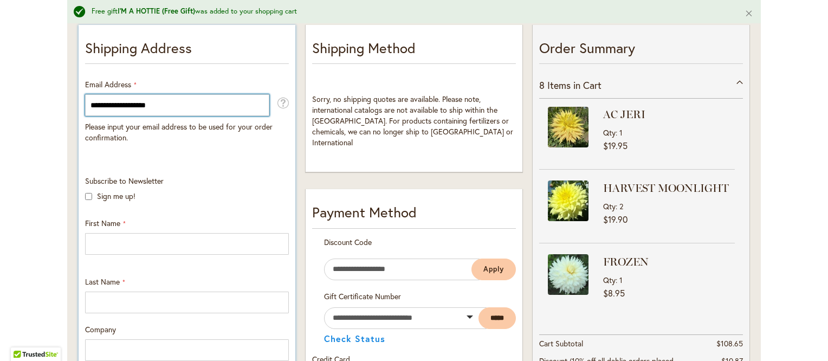
type input "**********"
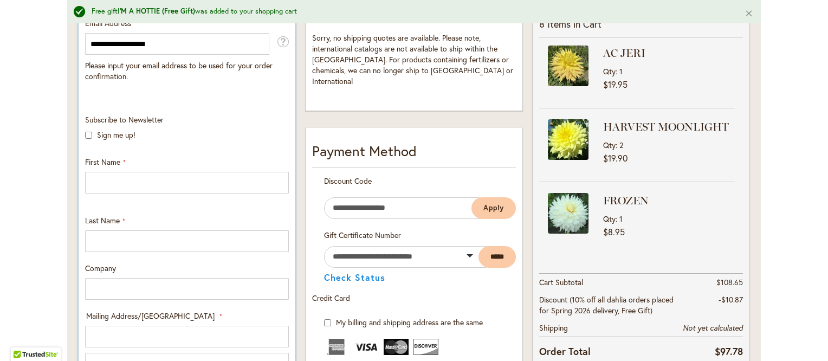
scroll to position [288, 0]
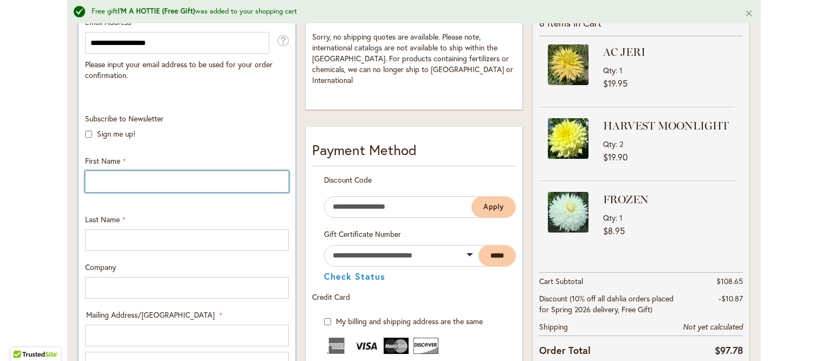
click at [104, 177] on input "First Name" at bounding box center [187, 182] width 204 height 22
type input "*"
type input "******"
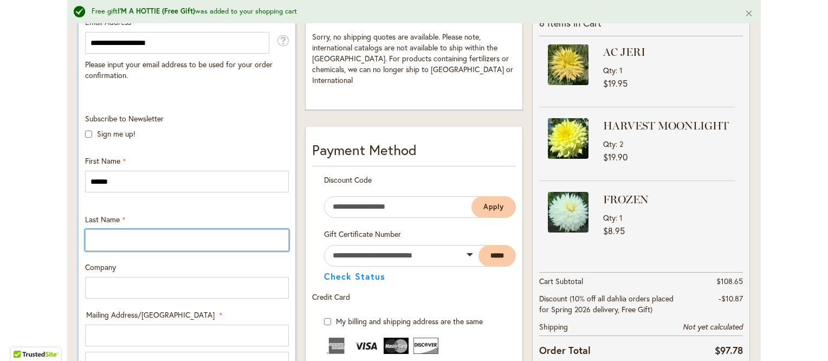
click at [98, 247] on input "Last Name" at bounding box center [187, 240] width 204 height 22
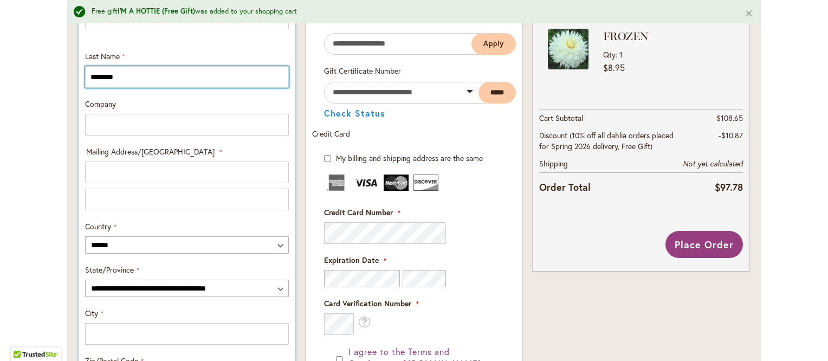
scroll to position [454, 0]
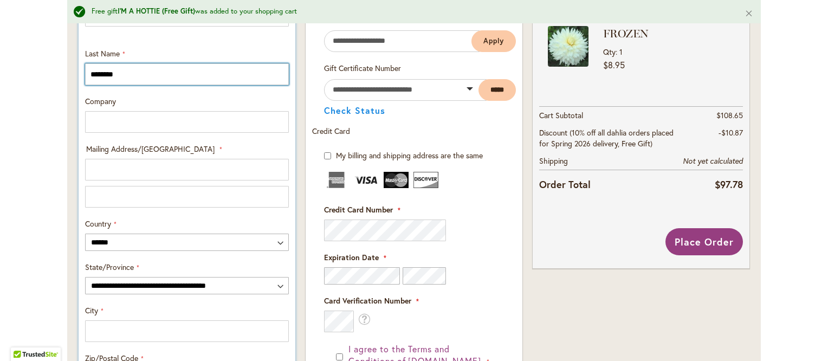
type input "********"
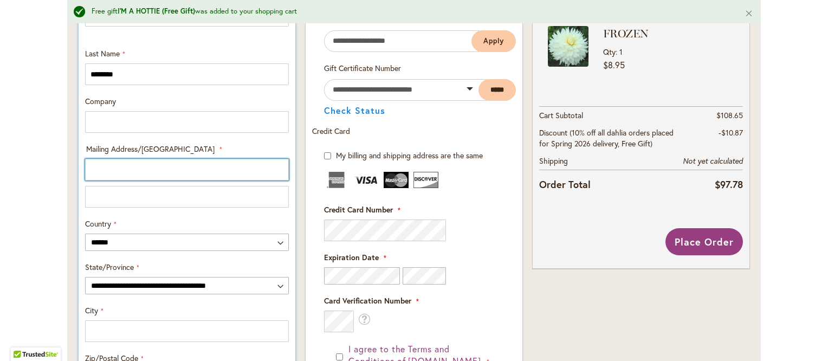
click at [113, 171] on input "Mailing Address/PO BOX: Line 1" at bounding box center [187, 170] width 204 height 22
type input "**********"
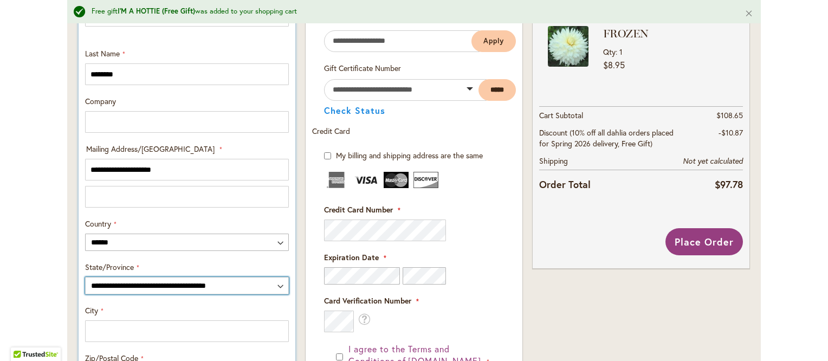
click at [276, 285] on select "**********" at bounding box center [187, 285] width 204 height 17
select select "**"
click at [85, 277] on select "**********" at bounding box center [187, 285] width 204 height 17
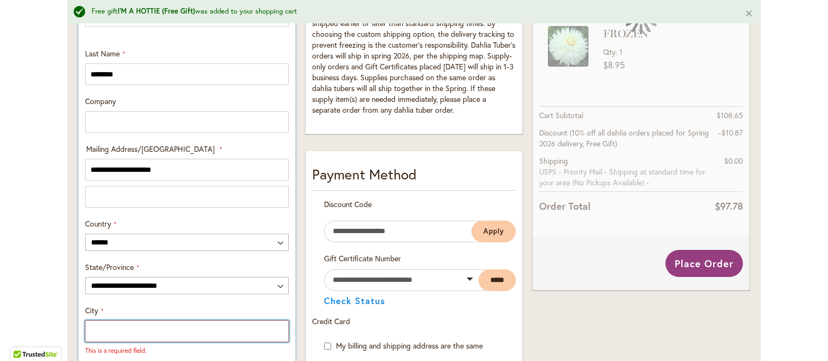
click at [117, 330] on input "City" at bounding box center [187, 331] width 204 height 22
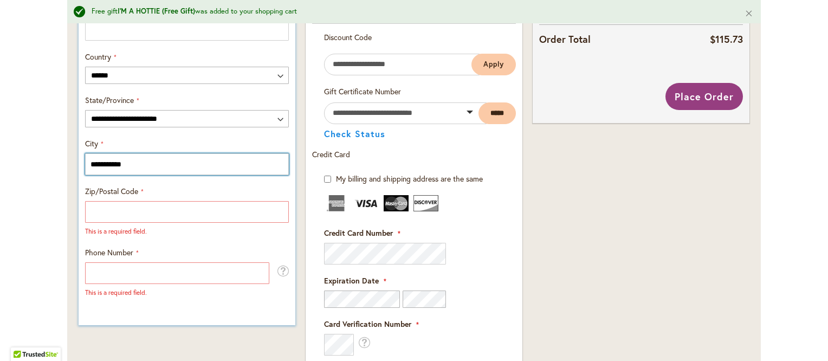
scroll to position [624, 0]
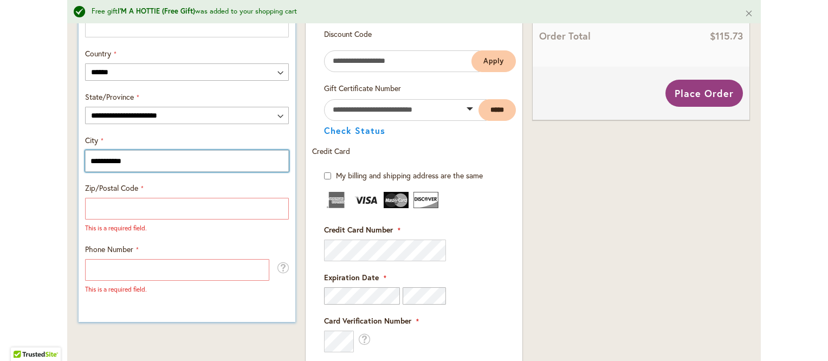
type input "**********"
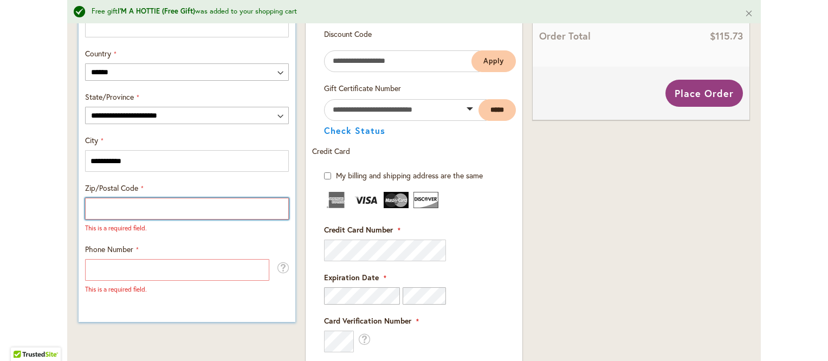
click at [153, 205] on input "Zip/Postal Code" at bounding box center [187, 209] width 204 height 22
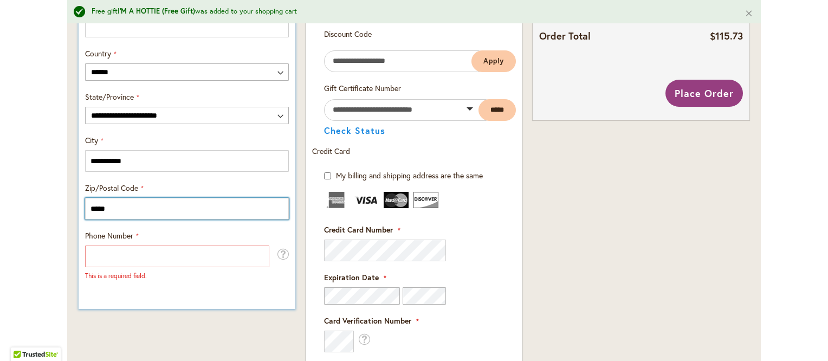
type input "*****"
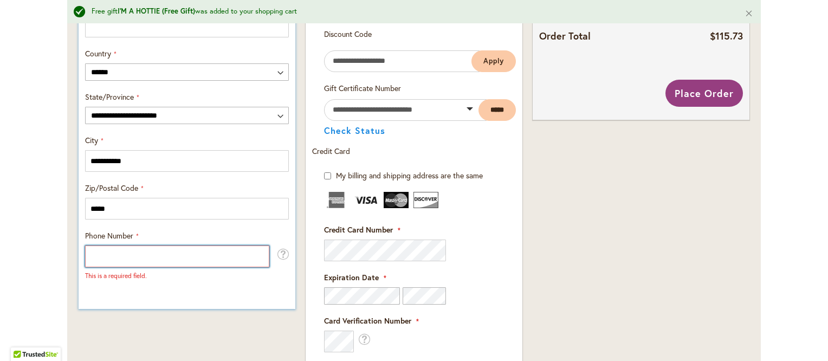
click at [138, 259] on input "Phone Number" at bounding box center [177, 257] width 184 height 22
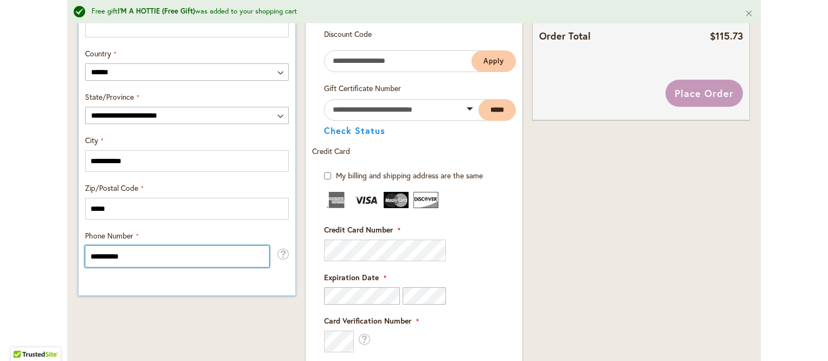
click at [138, 259] on input "**********" at bounding box center [177, 257] width 184 height 22
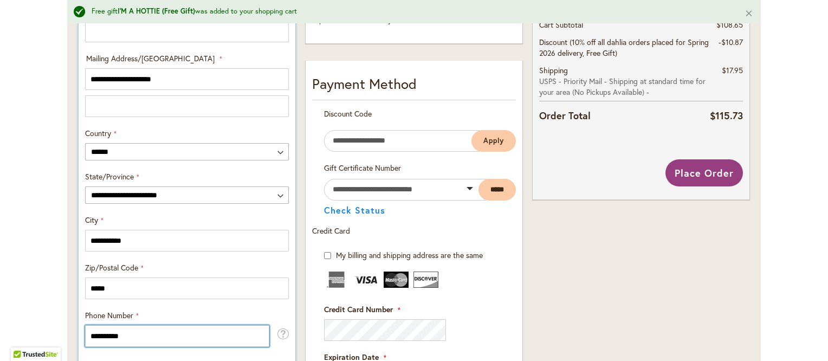
scroll to position [539, 0]
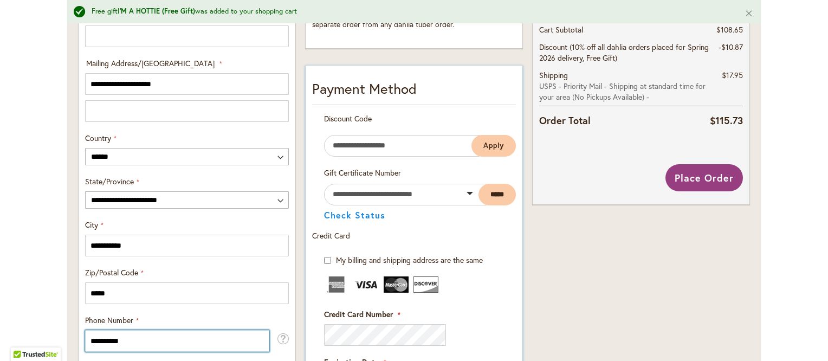
type input "**********"
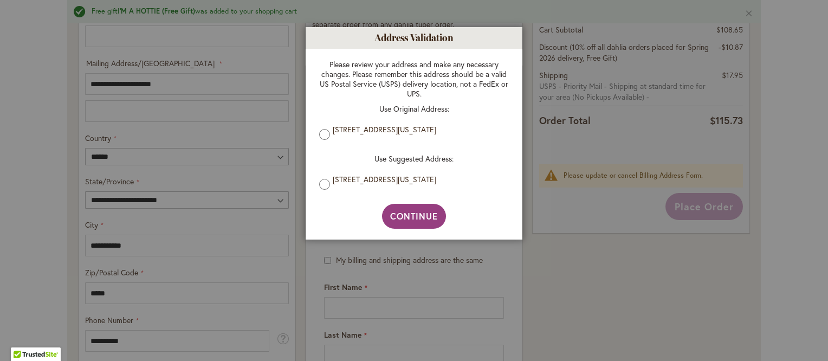
click at [384, 184] on label "[STREET_ADDRESS][US_STATE]" at bounding box center [418, 180] width 171 height 10
click at [400, 216] on span "Continue" at bounding box center [414, 215] width 48 height 11
type input "**********"
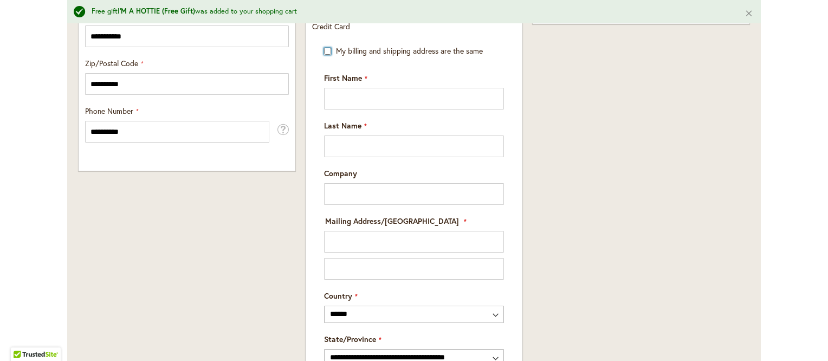
scroll to position [758, 0]
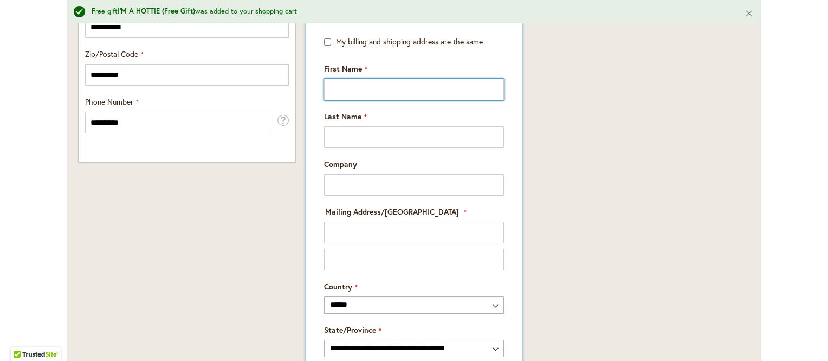
click at [343, 92] on input "First Name" at bounding box center [414, 90] width 180 height 22
type input "******"
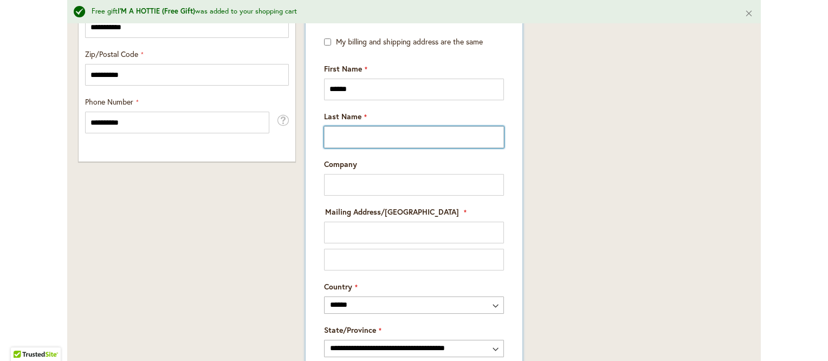
click at [336, 139] on input "Last Name" at bounding box center [414, 137] width 180 height 22
type input "********"
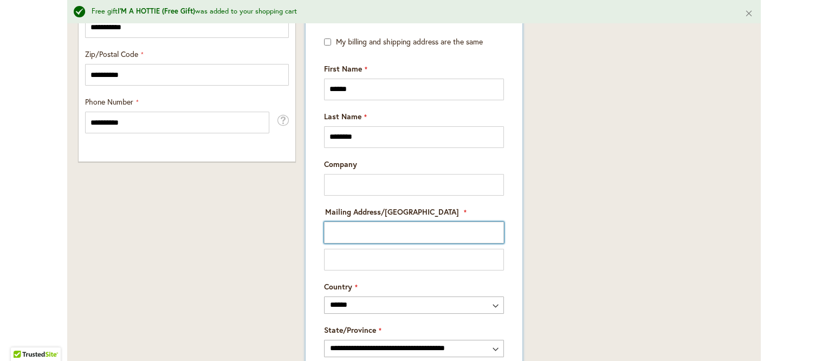
click at [344, 231] on input "Mailing Address/PO BOX: Line 1" at bounding box center [414, 233] width 180 height 22
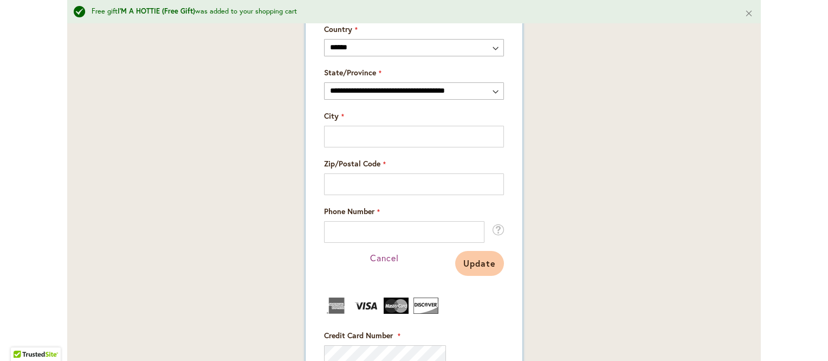
scroll to position [1016, 0]
type input "**********"
click at [494, 91] on select "**********" at bounding box center [414, 89] width 180 height 17
select select "**"
click at [324, 81] on select "**********" at bounding box center [414, 89] width 180 height 17
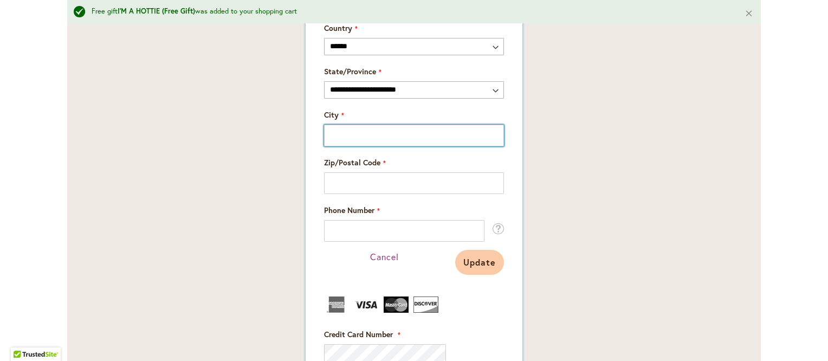
click at [362, 142] on input "City" at bounding box center [414, 136] width 180 height 22
type input "******"
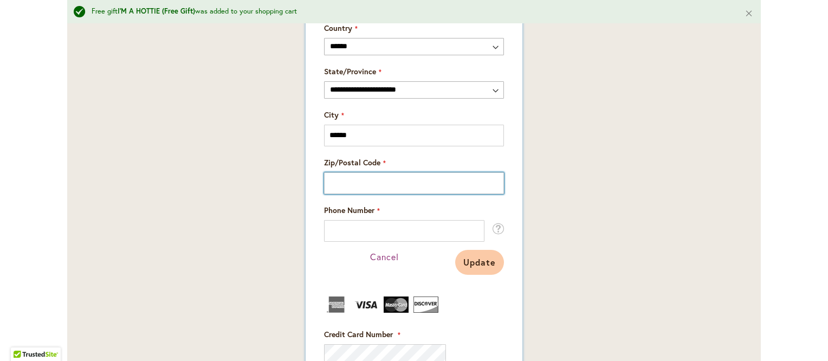
click at [352, 180] on input "Zip/Postal Code" at bounding box center [414, 183] width 180 height 22
type input "*****"
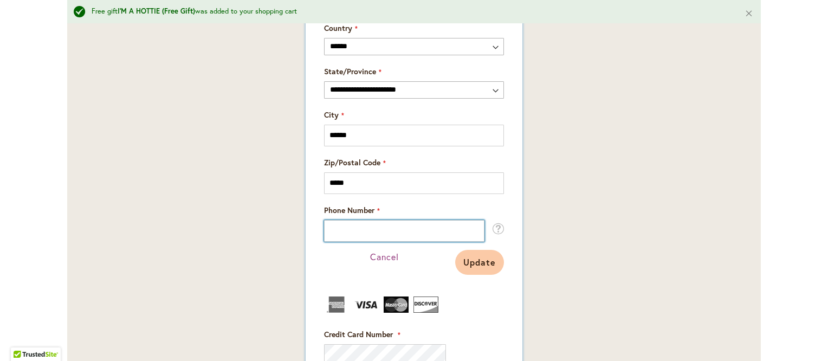
click at [344, 237] on input "Phone Number" at bounding box center [404, 231] width 160 height 22
type input "**********"
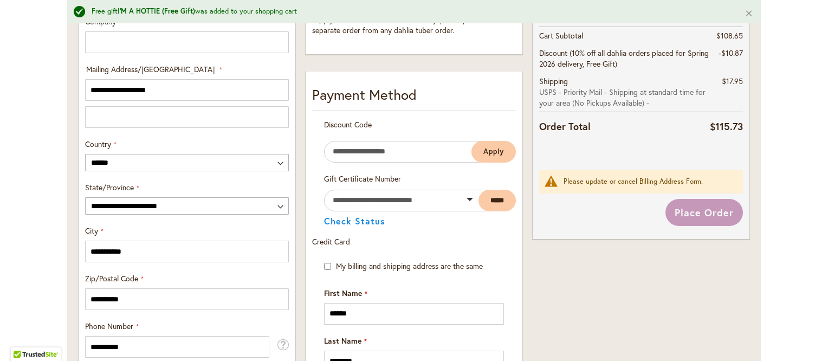
scroll to position [518, 0]
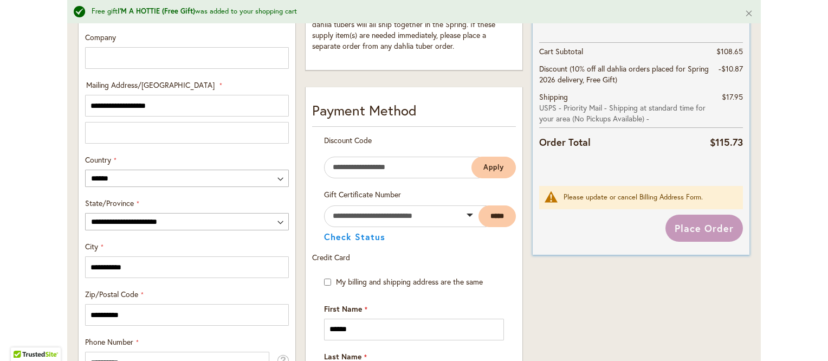
click at [703, 225] on div "Place Order" at bounding box center [641, 228] width 204 height 27
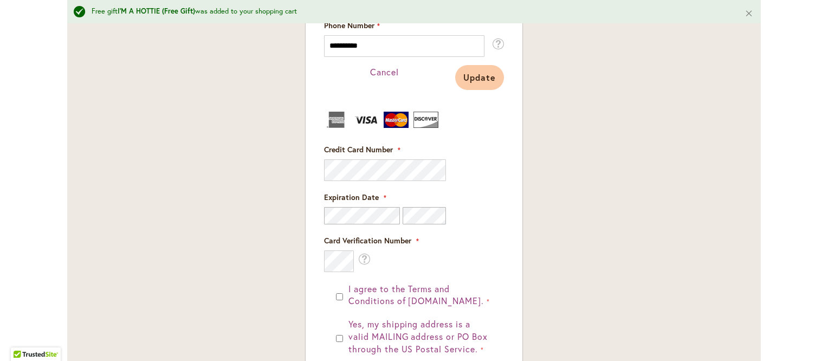
scroll to position [1200, 0]
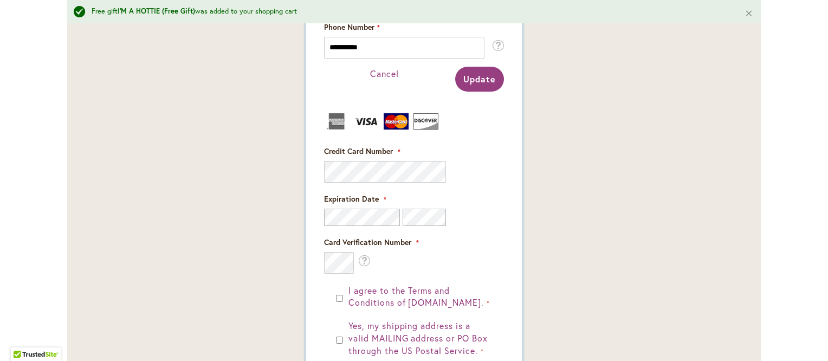
click at [485, 80] on span "Update" at bounding box center [479, 78] width 33 height 11
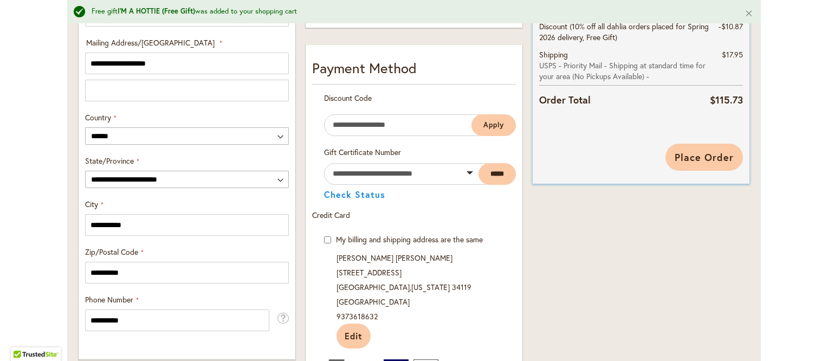
scroll to position [568, 0]
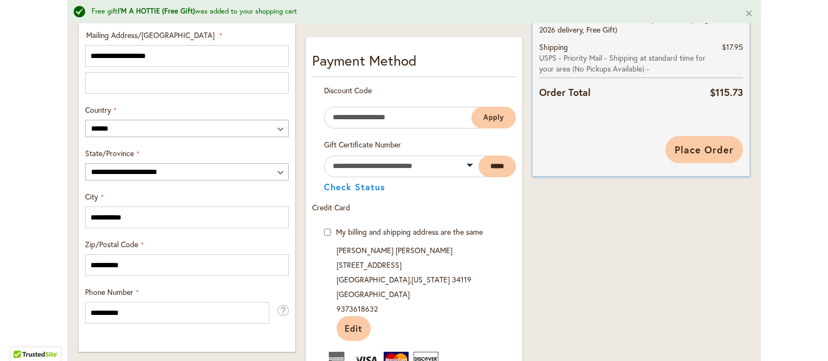
click at [708, 153] on span "Place Order" at bounding box center [704, 149] width 59 height 13
